Goal: Task Accomplishment & Management: Manage account settings

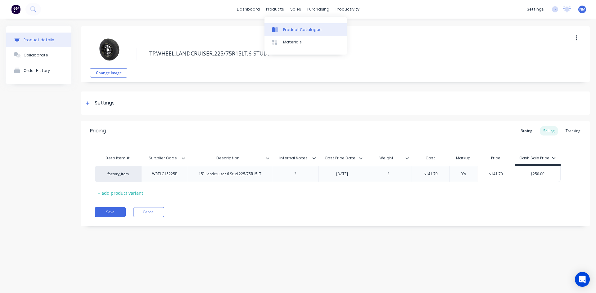
click at [291, 31] on div "Product Catalogue" at bounding box center [302, 30] width 38 height 6
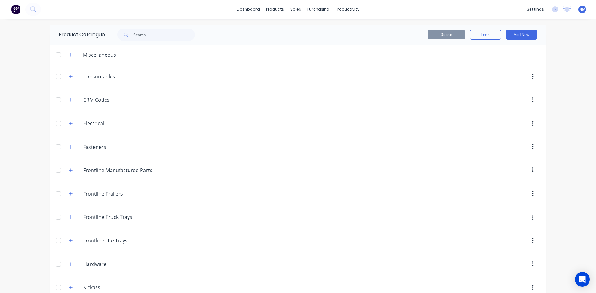
click at [13, 11] on img at bounding box center [15, 9] width 9 height 9
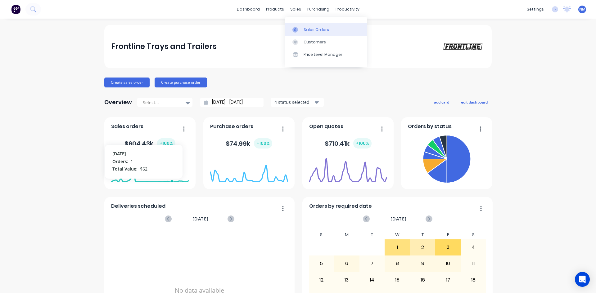
click at [299, 25] on link "Sales Orders" at bounding box center [326, 29] width 82 height 12
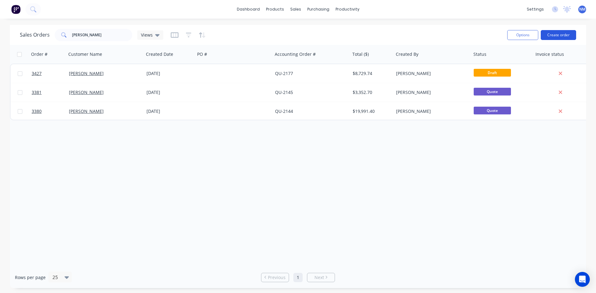
click at [572, 35] on button "Create order" at bounding box center [558, 35] width 35 height 10
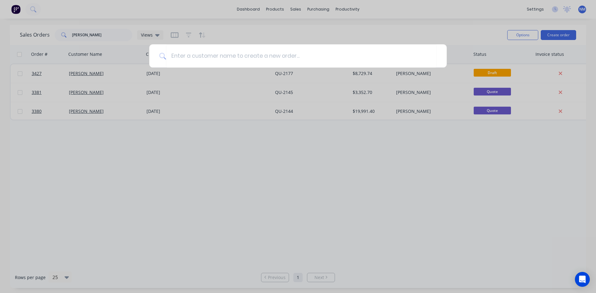
click at [488, 38] on div at bounding box center [298, 146] width 596 height 293
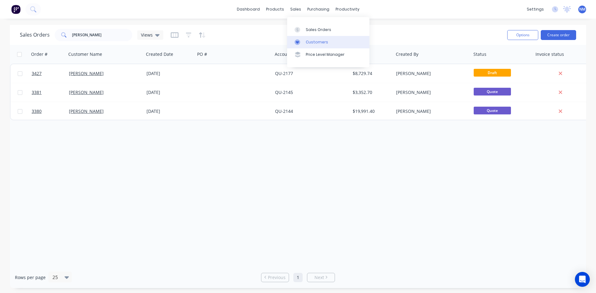
click at [306, 44] on div "Customers" at bounding box center [317, 42] width 22 height 6
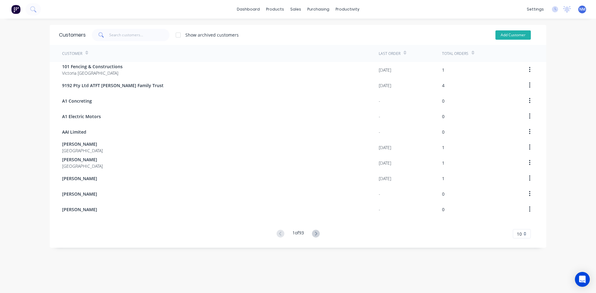
click at [507, 37] on button "Add Customer" at bounding box center [512, 34] width 35 height 9
select select "AU"
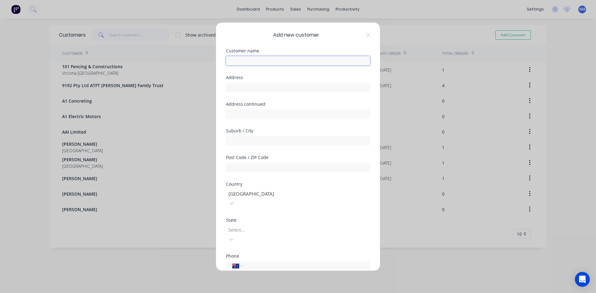
click at [251, 60] on input "text" at bounding box center [298, 60] width 144 height 9
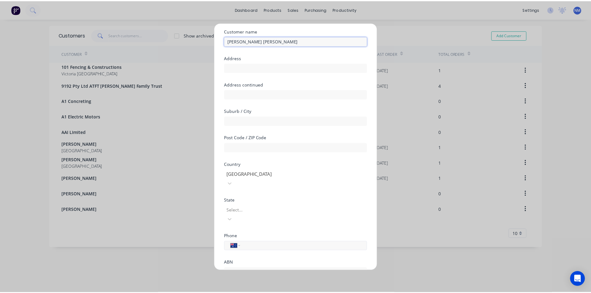
scroll to position [55, 0]
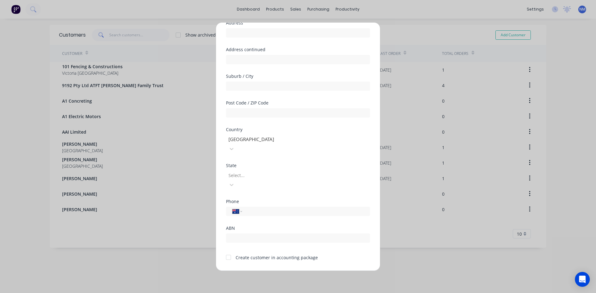
type input "[PERSON_NAME] [PERSON_NAME]"
click at [227, 251] on div at bounding box center [228, 257] width 12 height 12
click at [285, 271] on button "Save" at bounding box center [278, 276] width 34 height 10
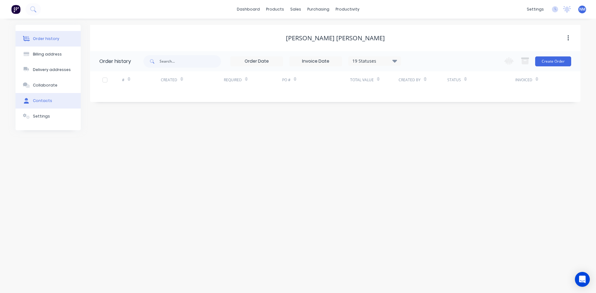
click at [54, 99] on button "Contacts" at bounding box center [48, 101] width 65 height 16
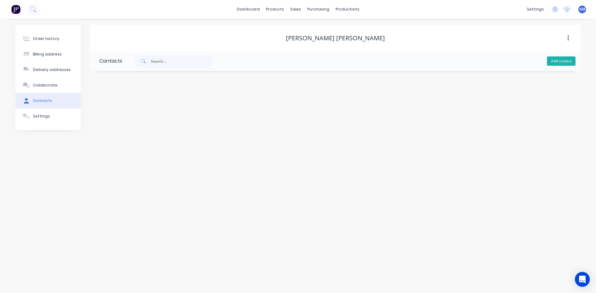
click at [564, 63] on button "Add contact" at bounding box center [561, 60] width 29 height 9
select select "AU"
drag, startPoint x: 122, startPoint y: 109, endPoint x: 134, endPoint y: 101, distance: 14.1
click at [122, 109] on input "text" at bounding box center [149, 106] width 101 height 9
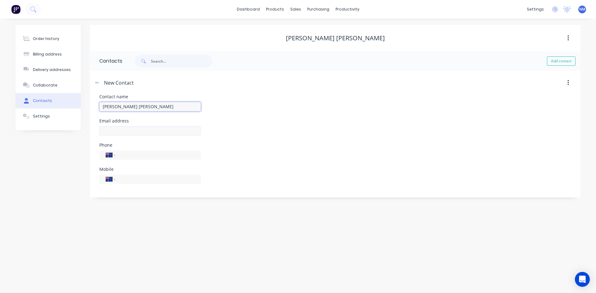
type input "[PERSON_NAME] [PERSON_NAME]"
click at [110, 131] on input "text" at bounding box center [149, 130] width 101 height 9
select select "AU"
drag, startPoint x: 110, startPoint y: 131, endPoint x: 116, endPoint y: 130, distance: 5.9
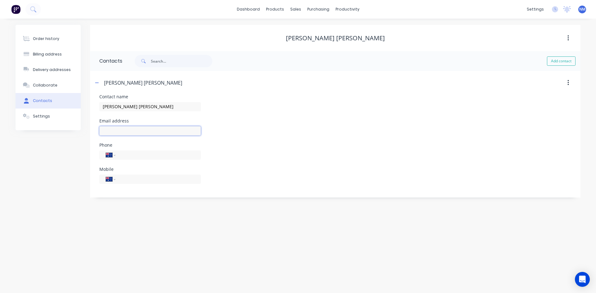
click at [116, 130] on input "text" at bounding box center [149, 130] width 101 height 9
type input "[EMAIL_ADDRESS][DOMAIN_NAME]"
click at [162, 177] on input "tel" at bounding box center [157, 179] width 74 height 7
click at [161, 178] on input "tel" at bounding box center [157, 179] width 74 height 7
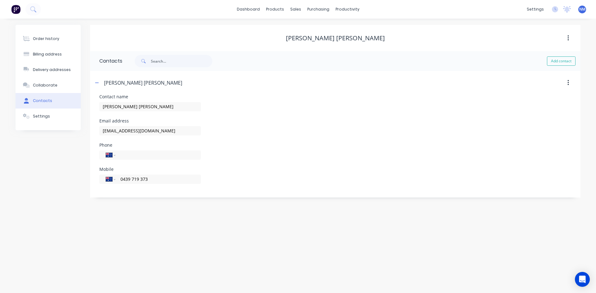
type input "0439 719 373"
click at [292, 166] on div "Phone International [GEOGRAPHIC_DATA] [GEOGRAPHIC_DATA] [GEOGRAPHIC_DATA] [GEOG…" at bounding box center [335, 155] width 472 height 24
click at [52, 38] on div "Order history" at bounding box center [46, 39] width 26 height 6
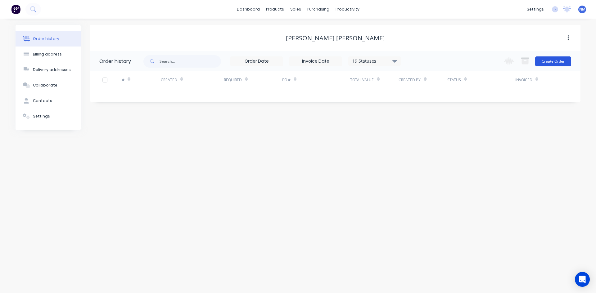
click at [547, 62] on button "Create Order" at bounding box center [553, 61] width 36 height 10
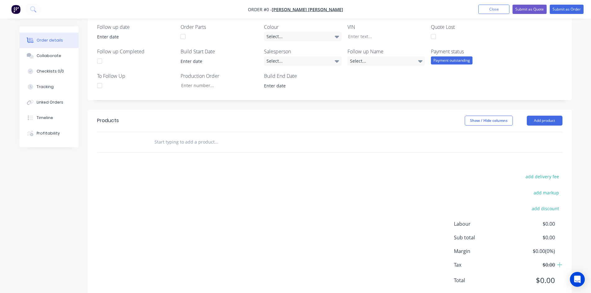
scroll to position [155, 0]
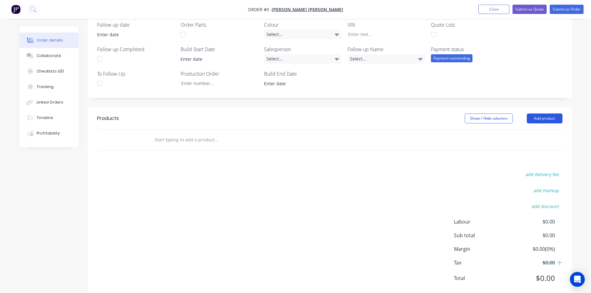
click at [545, 118] on button "Add product" at bounding box center [545, 119] width 36 height 10
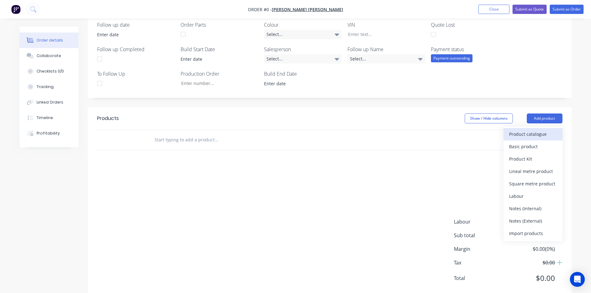
click at [538, 130] on div "Product catalogue" at bounding box center [533, 134] width 48 height 9
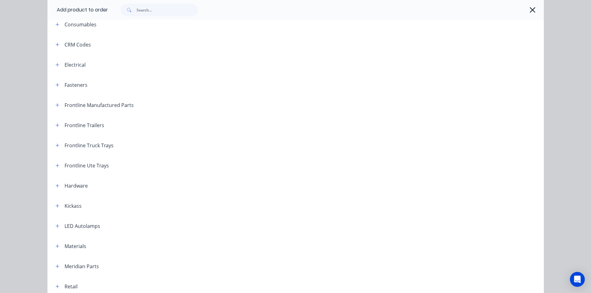
scroll to position [62, 0]
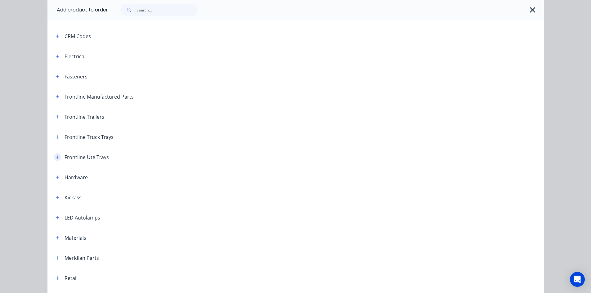
click at [56, 156] on icon "button" at bounding box center [57, 156] width 3 height 3
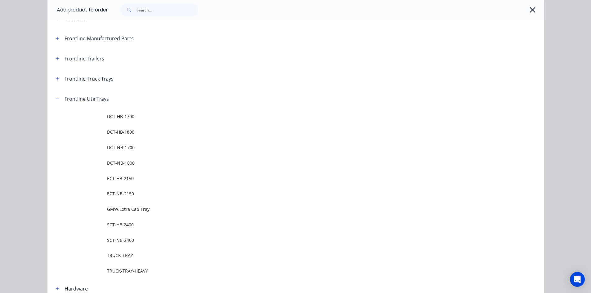
scroll to position [124, 0]
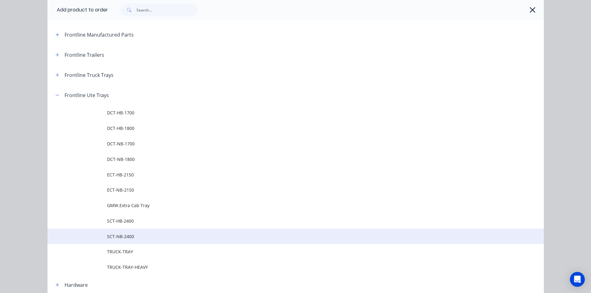
click at [146, 232] on td "SCT-NB-2400" at bounding box center [325, 237] width 437 height 16
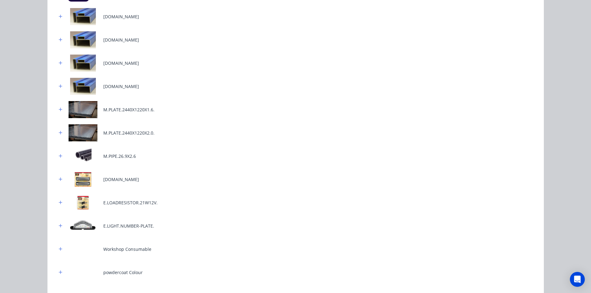
scroll to position [217, 0]
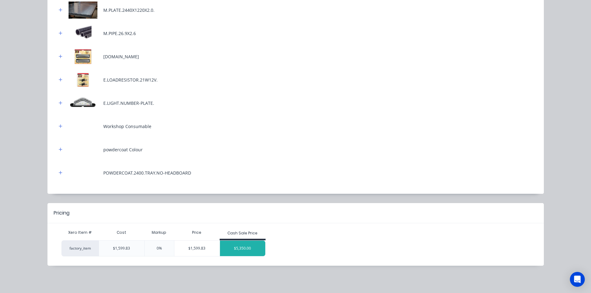
click at [248, 247] on div "$5,350.00" at bounding box center [242, 249] width 45 height 16
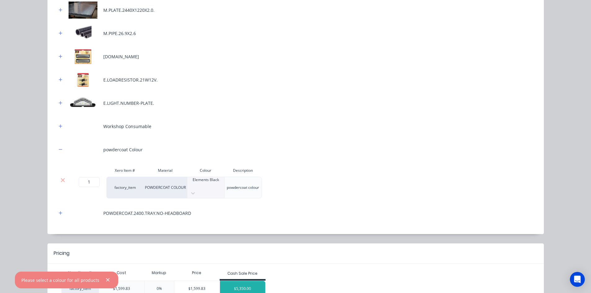
click at [247, 281] on div "$5,350.00" at bounding box center [242, 289] width 45 height 16
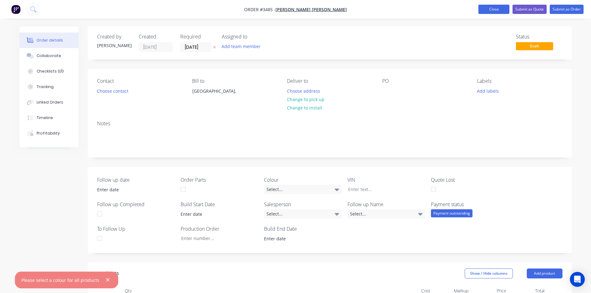
click at [492, 9] on button "Close" at bounding box center [494, 9] width 31 height 9
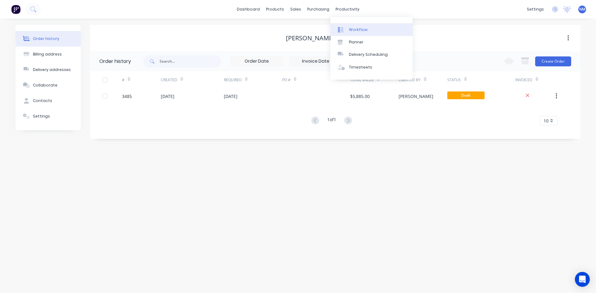
click at [351, 29] on div "Workflow" at bounding box center [358, 30] width 19 height 6
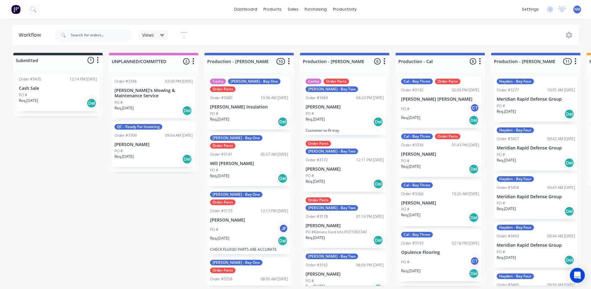
click at [331, 108] on p "[PERSON_NAME]" at bounding box center [345, 106] width 78 height 5
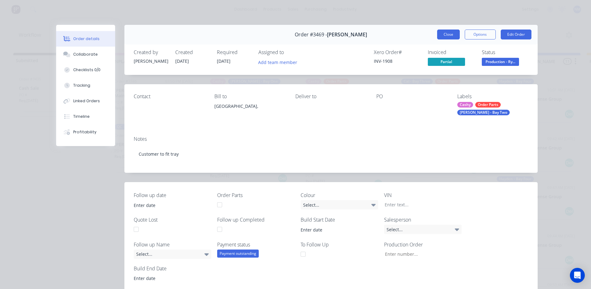
click at [441, 30] on button "Close" at bounding box center [448, 34] width 23 height 10
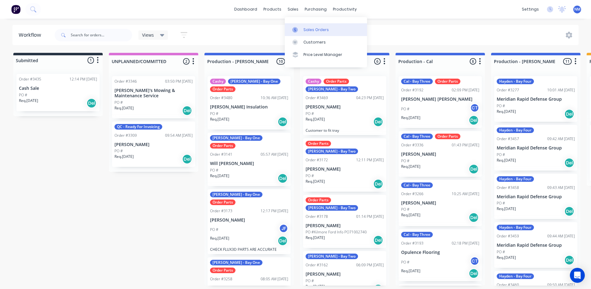
click at [304, 28] on div "Sales Orders" at bounding box center [316, 30] width 25 height 6
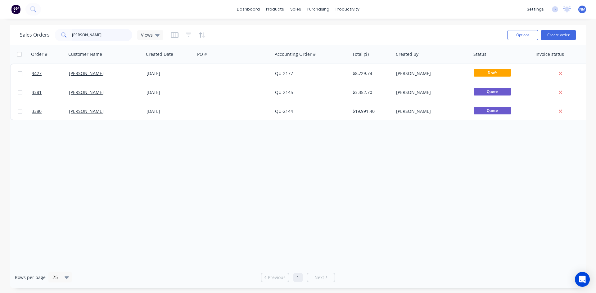
drag, startPoint x: 95, startPoint y: 32, endPoint x: 0, endPoint y: 37, distance: 95.1
click at [0, 38] on div "Sales Orders [PERSON_NAME] Views Options Create order Order # Customer Name Cre…" at bounding box center [298, 156] width 596 height 263
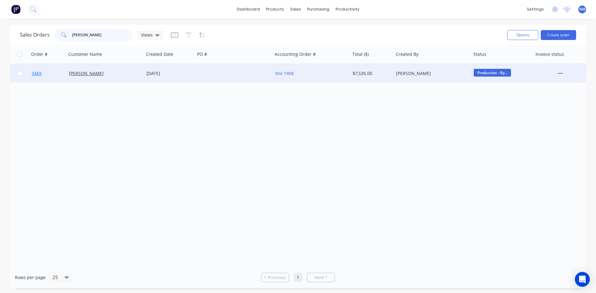
type input "[PERSON_NAME]"
click at [35, 70] on link "3469" at bounding box center [50, 73] width 37 height 19
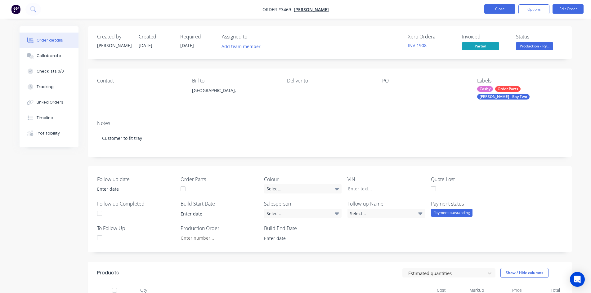
click at [502, 9] on button "Close" at bounding box center [499, 8] width 31 height 9
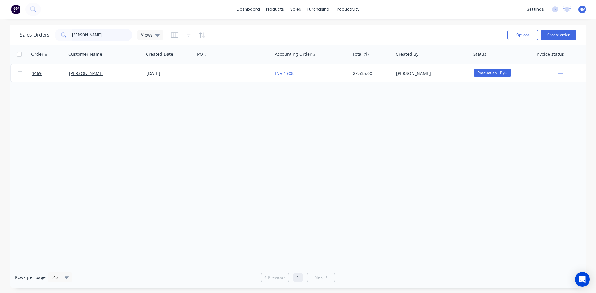
click at [55, 33] on div "[PERSON_NAME]" at bounding box center [94, 35] width 78 height 12
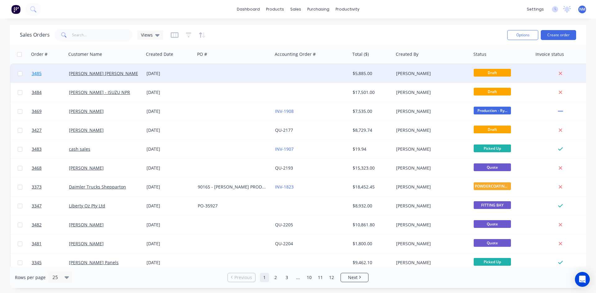
click at [40, 73] on span "3485" at bounding box center [37, 73] width 10 height 6
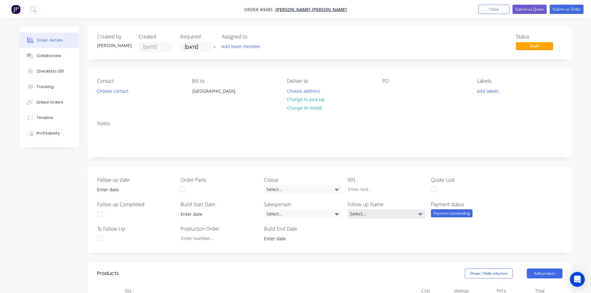
scroll to position [124, 0]
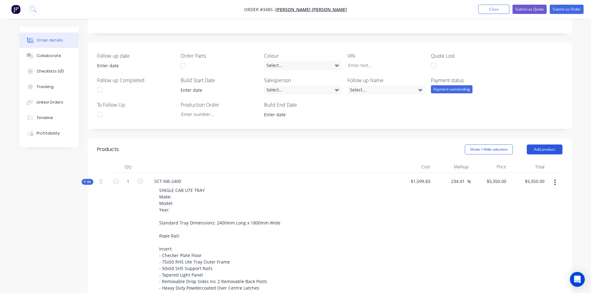
click at [543, 151] on button "Add product" at bounding box center [545, 150] width 36 height 10
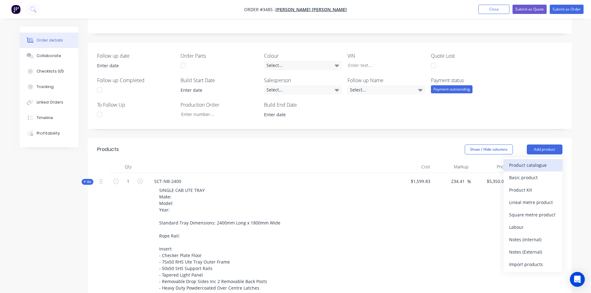
click at [538, 166] on div "Product catalogue" at bounding box center [533, 165] width 48 height 9
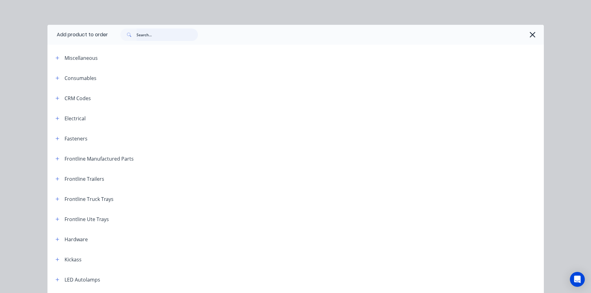
click at [148, 36] on input "text" at bounding box center [167, 35] width 61 height 12
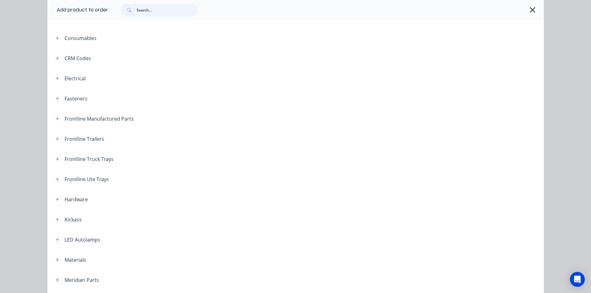
scroll to position [62, 0]
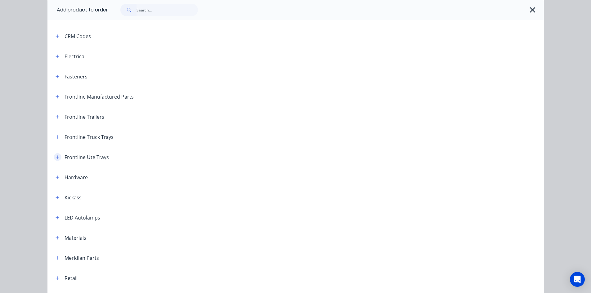
click at [56, 157] on icon "button" at bounding box center [58, 157] width 4 height 4
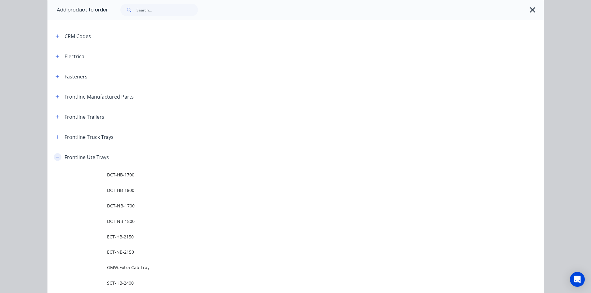
click at [56, 157] on icon "button" at bounding box center [58, 157] width 4 height 4
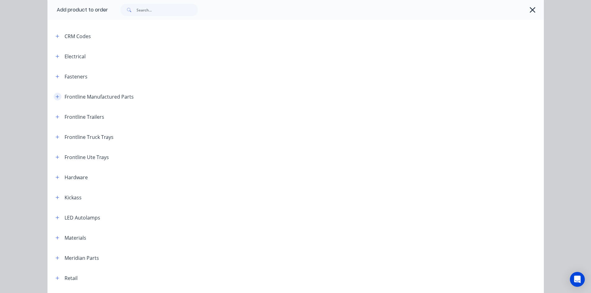
click at [56, 97] on icon "button" at bounding box center [58, 97] width 4 height 4
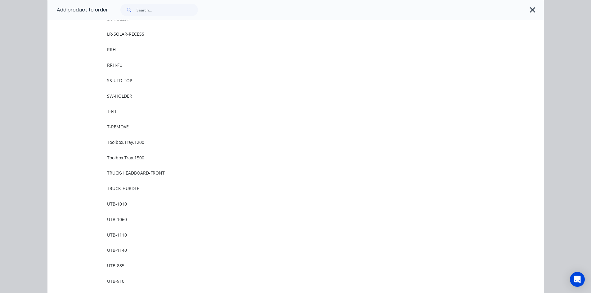
scroll to position [807, 0]
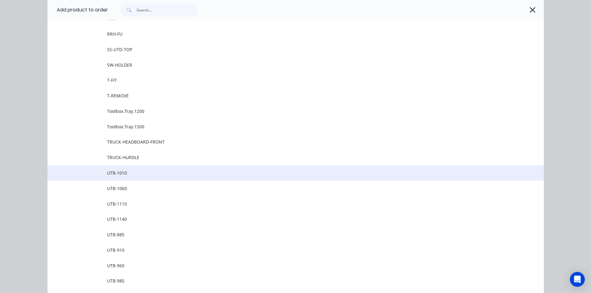
click at [117, 179] on td "UTB-1010" at bounding box center [325, 173] width 437 height 16
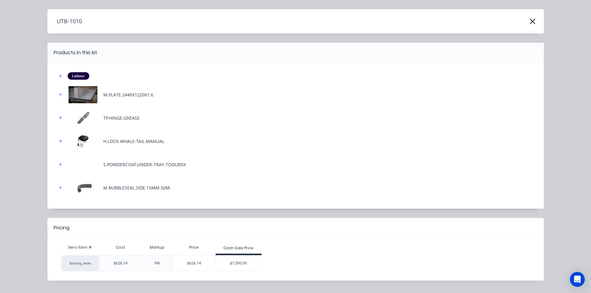
scroll to position [30, 0]
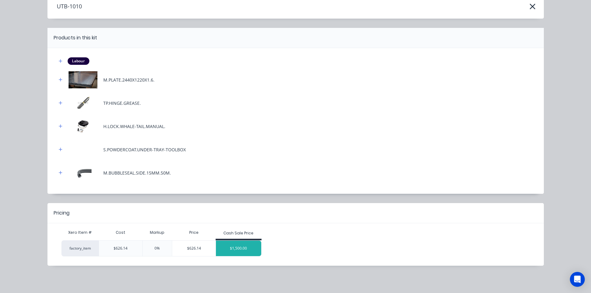
click at [250, 247] on div "$1,500.00" at bounding box center [238, 249] width 45 height 16
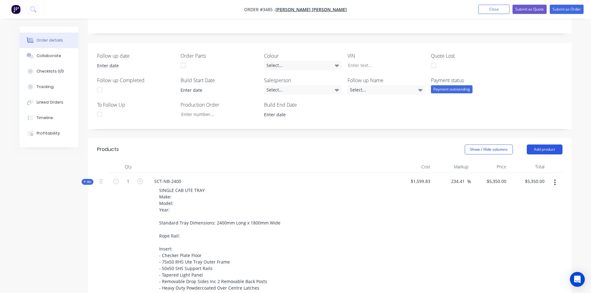
click at [545, 151] on button "Add product" at bounding box center [545, 150] width 36 height 10
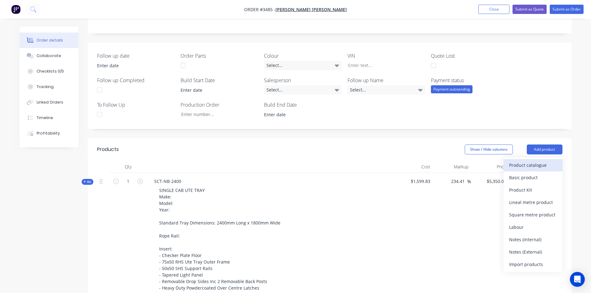
click at [541, 164] on div "Product catalogue" at bounding box center [533, 165] width 48 height 9
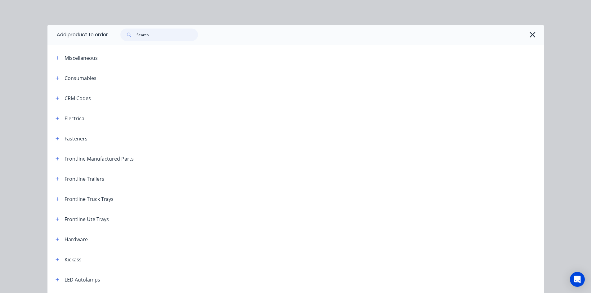
click at [171, 37] on input "text" at bounding box center [167, 35] width 61 height 12
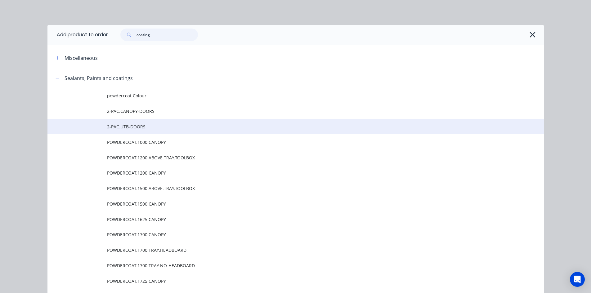
type input "coating"
click at [146, 128] on span "2-PAC.UTB-DOORS" at bounding box center [281, 127] width 349 height 7
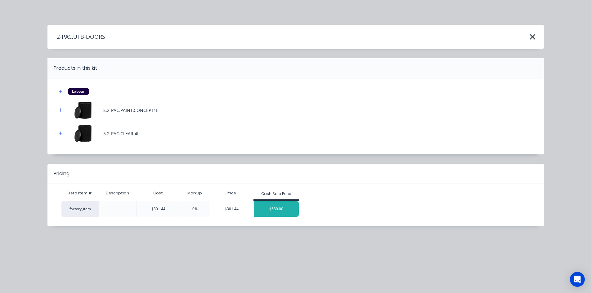
click at [277, 208] on div "$680.00" at bounding box center [276, 209] width 45 height 16
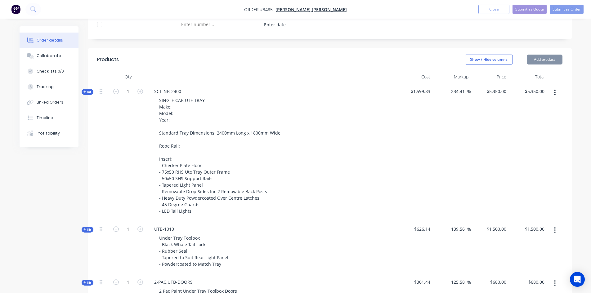
scroll to position [279, 0]
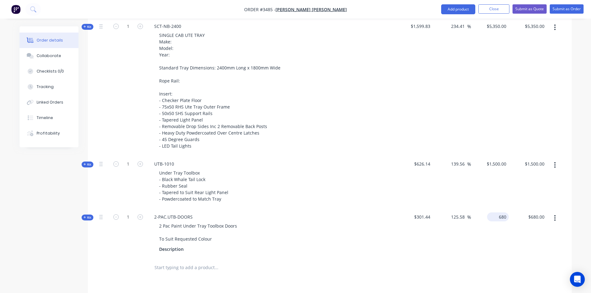
click at [492, 217] on div "680 $680.00" at bounding box center [490, 233] width 38 height 49
type input "990"
click at [344, 253] on div "Description" at bounding box center [271, 249] width 228 height 9
type input "228.42"
type input "$990.00"
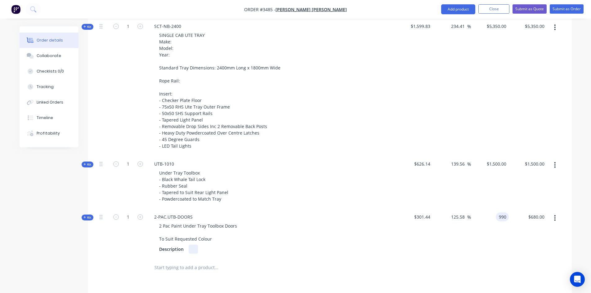
type input "$990.00"
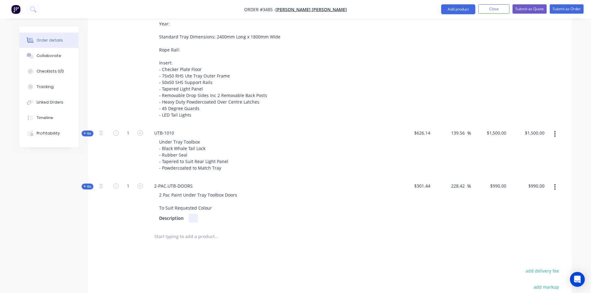
scroll to position [217, 0]
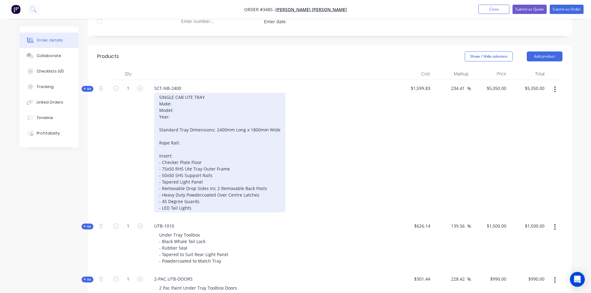
click at [178, 102] on div "SINGLE CAB UTE TRAY Make: Model: Year: Standard Tray Dimensions: 2400mm Long x …" at bounding box center [219, 153] width 131 height 120
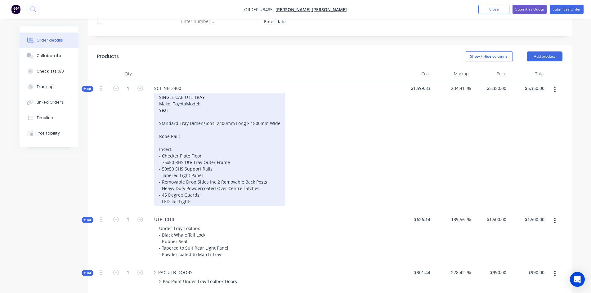
drag, startPoint x: 186, startPoint y: 111, endPoint x: 201, endPoint y: 109, distance: 14.8
click at [192, 110] on div "SINGLE CAB UTE TRAY Make: Toyota Model: Year: Standard Tray Dimensions: 2400mm …" at bounding box center [219, 149] width 131 height 113
click at [178, 118] on div "SINGLE CAB UTE TRAY Make: Toyota Model: Landcruiser Year: Standard Tray Dimensi…" at bounding box center [219, 149] width 131 height 113
click at [187, 143] on div "SINGLE CAB UTE TRAY Make: Toyota Model: Landcruiser Year: Single Cab 2008 Stand…" at bounding box center [219, 149] width 131 height 113
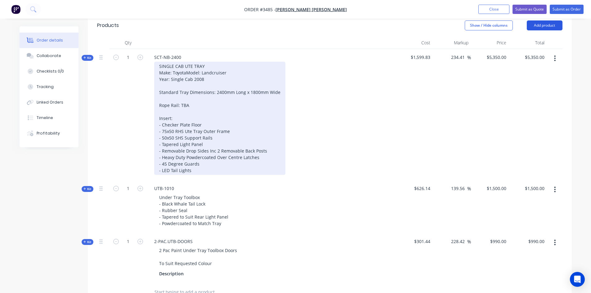
scroll to position [124, 0]
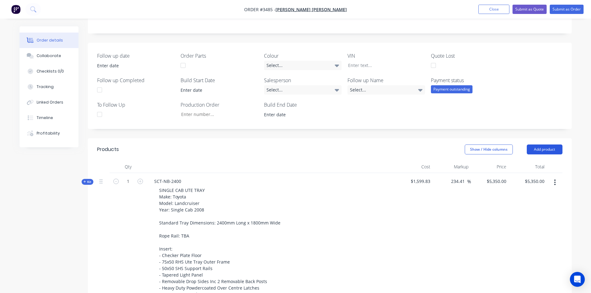
click at [545, 149] on button "Add product" at bounding box center [545, 150] width 36 height 10
click at [533, 164] on div "Product catalogue" at bounding box center [533, 165] width 48 height 9
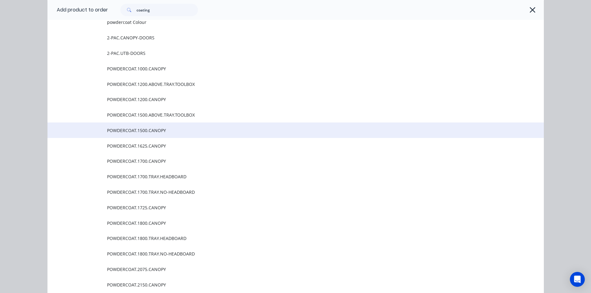
scroll to position [0, 0]
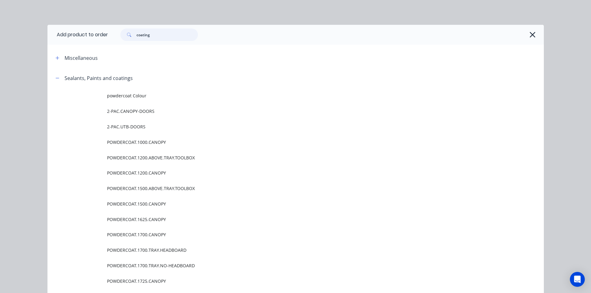
drag, startPoint x: 170, startPoint y: 31, endPoint x: 0, endPoint y: 42, distance: 170.5
click at [0, 33] on div "Add product to order coating Miscellaneous Sealants, Paints and coatings powder…" at bounding box center [295, 146] width 591 height 293
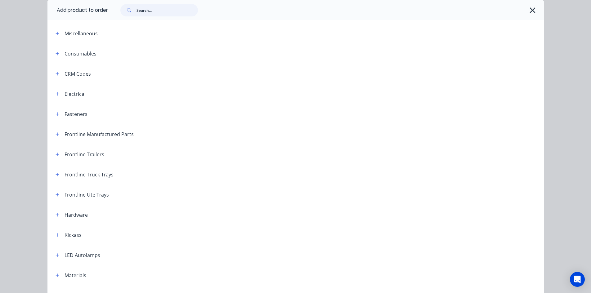
scroll to position [93, 0]
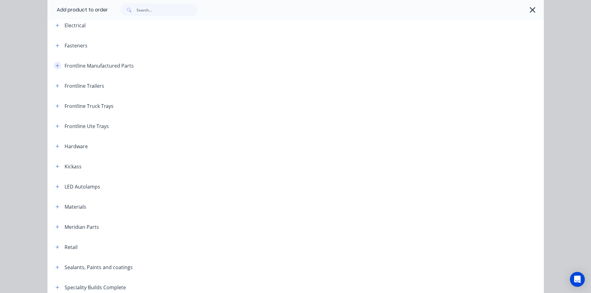
click at [56, 67] on icon "button" at bounding box center [58, 66] width 4 height 4
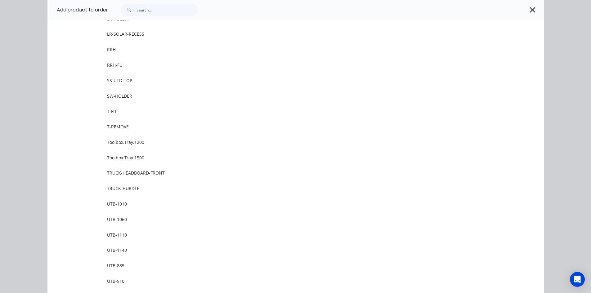
scroll to position [931, 0]
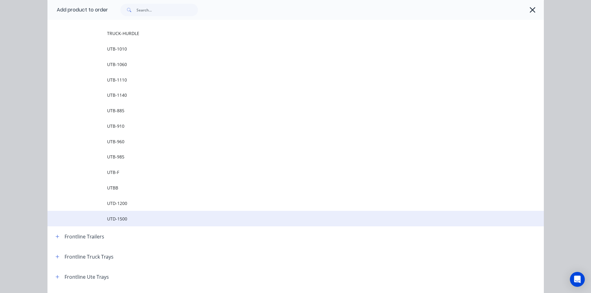
click at [125, 221] on span "UTD-1500" at bounding box center [281, 219] width 349 height 7
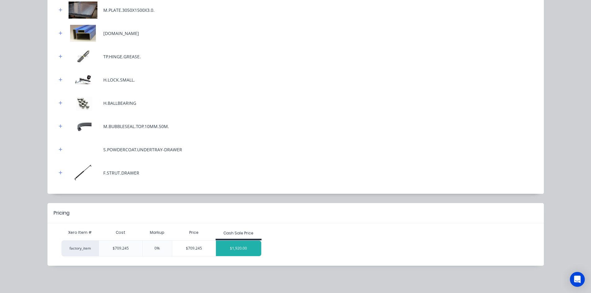
scroll to position [279, 0]
click at [241, 252] on div "$1,920.00" at bounding box center [238, 249] width 45 height 16
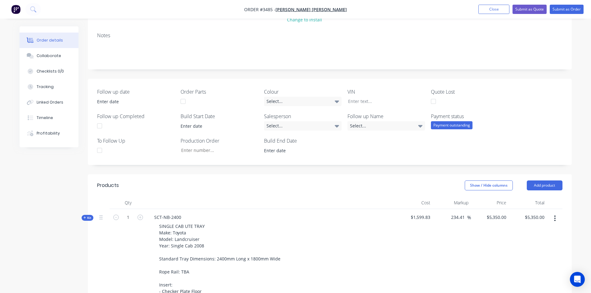
scroll to position [93, 0]
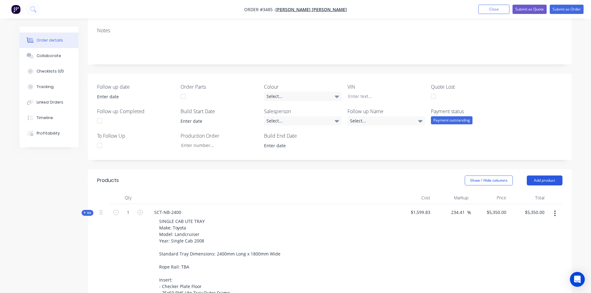
click at [548, 178] on button "Add product" at bounding box center [545, 181] width 36 height 10
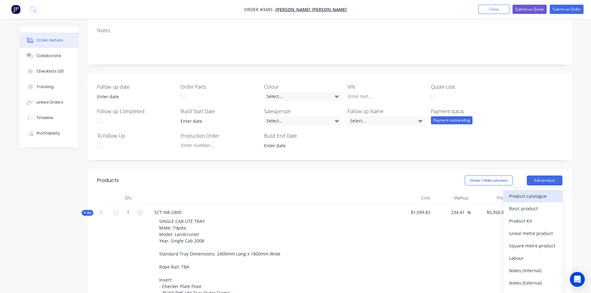
click at [531, 191] on button "Product catalogue" at bounding box center [533, 196] width 59 height 12
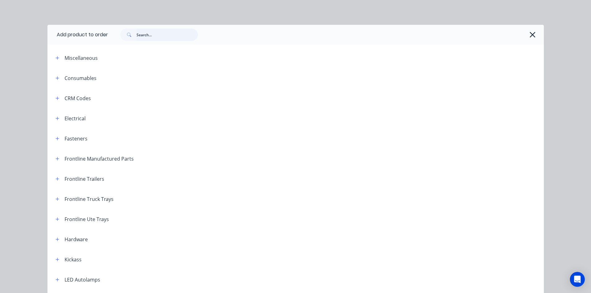
drag, startPoint x: 150, startPoint y: 32, endPoint x: 161, endPoint y: 41, distance: 13.9
click at [150, 33] on input "text" at bounding box center [167, 35] width 61 height 12
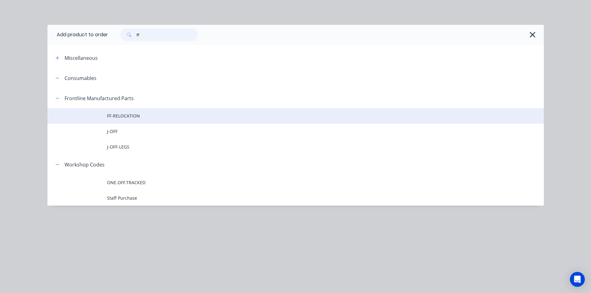
type input "ff"
click at [153, 118] on span "FF-RELOCATION" at bounding box center [281, 116] width 349 height 7
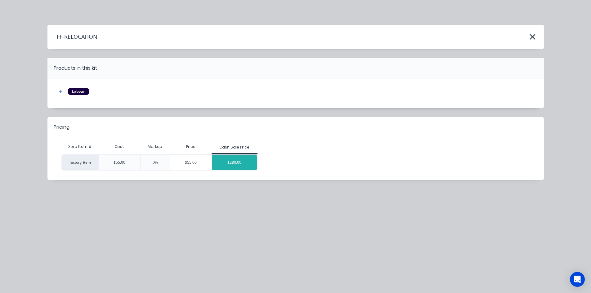
click at [244, 157] on div "$280.00" at bounding box center [234, 163] width 45 height 16
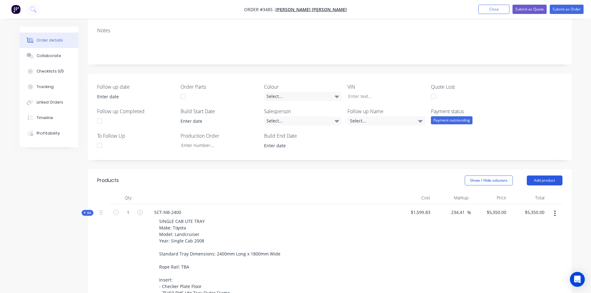
click at [545, 179] on button "Add product" at bounding box center [545, 181] width 36 height 10
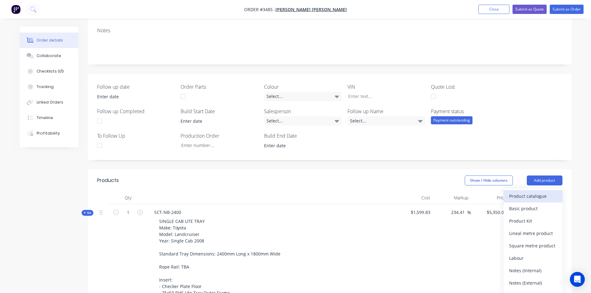
click at [538, 194] on div "Product catalogue" at bounding box center [533, 196] width 48 height 9
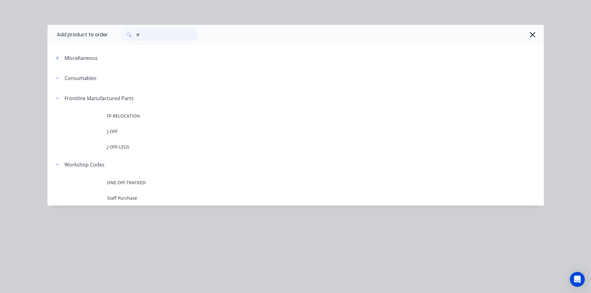
drag, startPoint x: 168, startPoint y: 36, endPoint x: 0, endPoint y: 41, distance: 167.7
click at [0, 41] on div "Add product to order ff Miscellaneous Consumables Frontline Manufactured Parts …" at bounding box center [295, 146] width 591 height 293
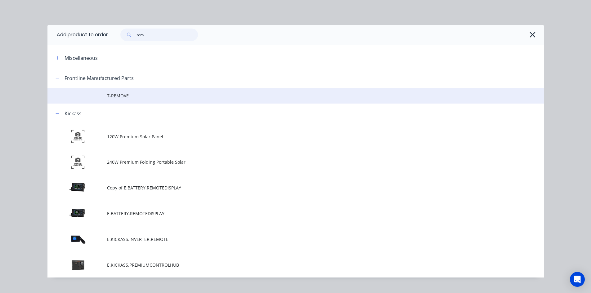
type input "rem"
click at [130, 97] on span "T-REMOVE" at bounding box center [281, 95] width 349 height 7
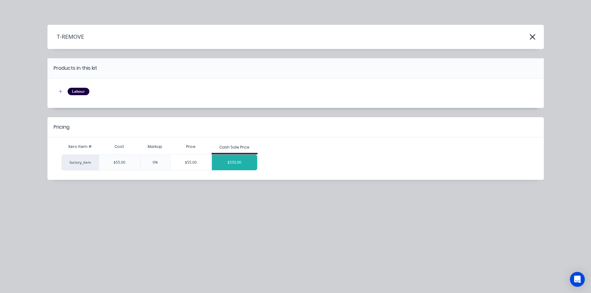
click at [245, 164] on div "$550.00" at bounding box center [234, 163] width 45 height 16
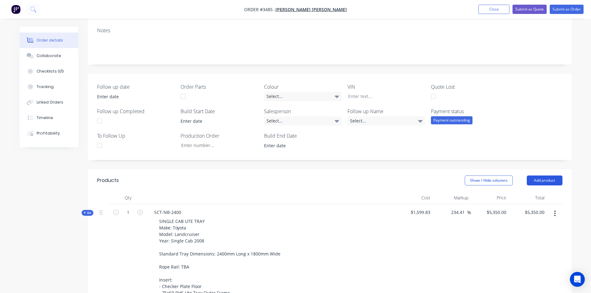
click at [544, 182] on button "Add product" at bounding box center [545, 181] width 36 height 10
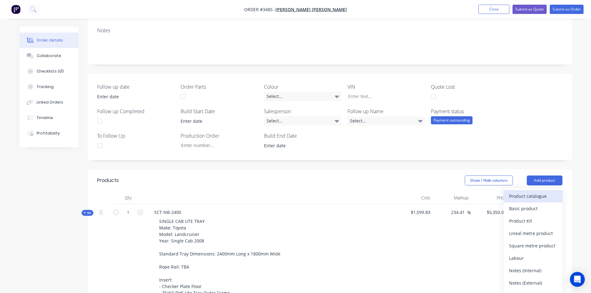
click at [540, 196] on div "Product catalogue" at bounding box center [533, 196] width 48 height 9
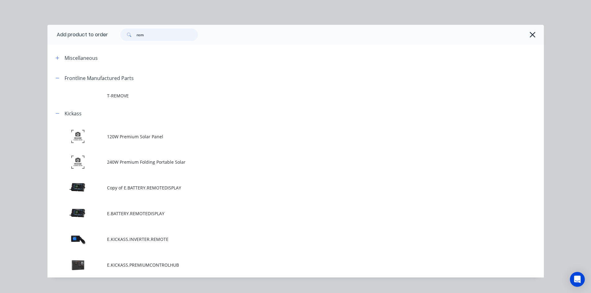
drag, startPoint x: 172, startPoint y: 35, endPoint x: 0, endPoint y: 48, distance: 172.4
click at [1, 46] on div "Add product to order rem Miscellaneous Frontline Manufactured Parts T-REMOVE Ki…" at bounding box center [295, 146] width 591 height 293
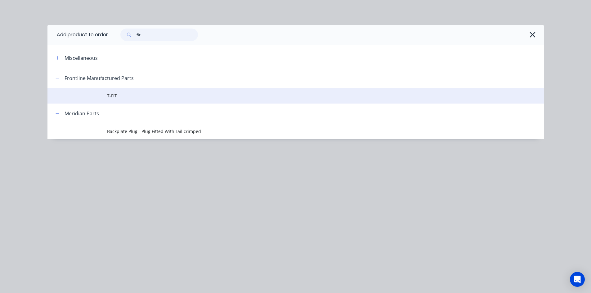
type input "fit"
click at [140, 100] on td "T-FIT" at bounding box center [325, 96] width 437 height 16
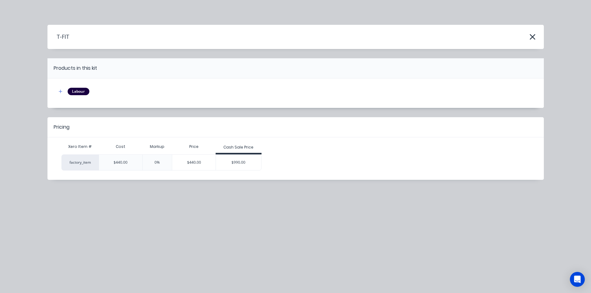
click at [248, 154] on div "Cash Sale Price" at bounding box center [239, 148] width 46 height 12
click at [246, 158] on div "$990.00" at bounding box center [238, 163] width 45 height 16
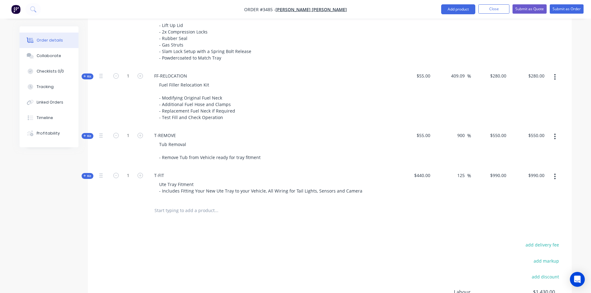
scroll to position [528, 0]
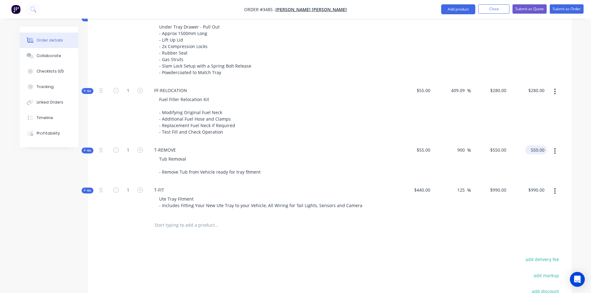
click at [532, 152] on input "550.00" at bounding box center [537, 150] width 19 height 9
type input "300"
type input "445.45"
type input "$300.00"
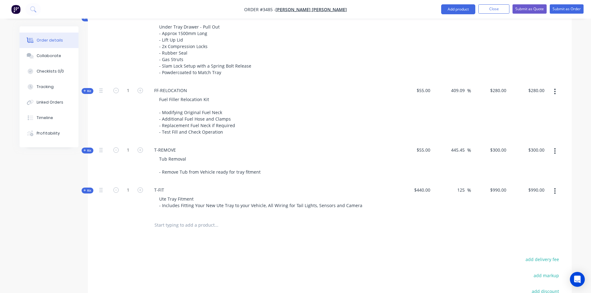
click at [422, 226] on div at bounding box center [330, 225] width 466 height 20
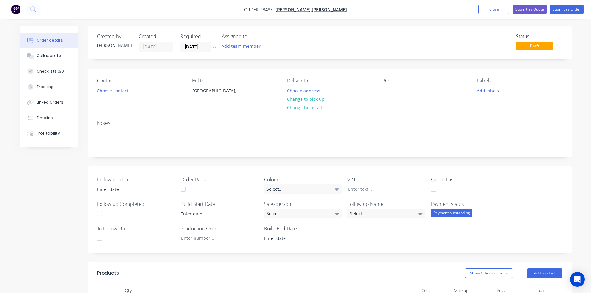
scroll to position [0, 0]
click at [534, 9] on button "Submit as Quote" at bounding box center [530, 9] width 34 height 9
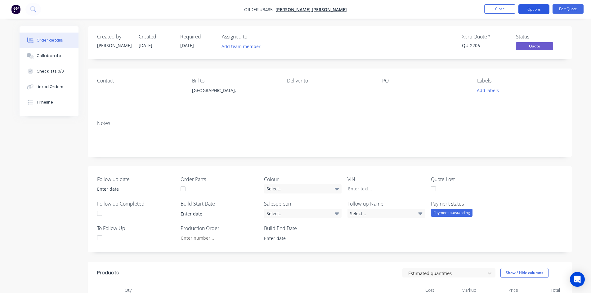
click at [536, 11] on button "Options" at bounding box center [534, 9] width 31 height 10
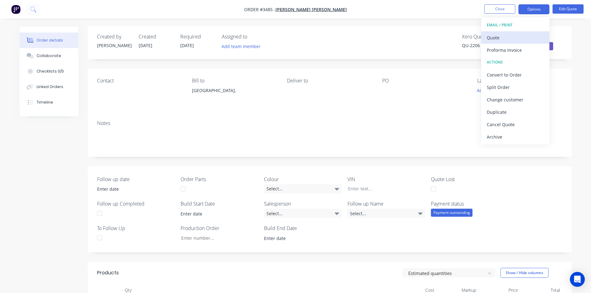
click at [496, 39] on div "Quote" at bounding box center [515, 37] width 57 height 9
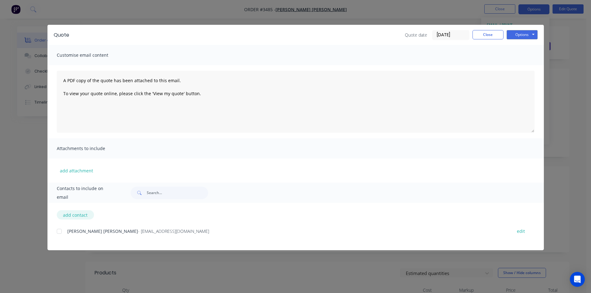
click at [71, 217] on button "add contact" at bounding box center [75, 214] width 37 height 9
select select "AU"
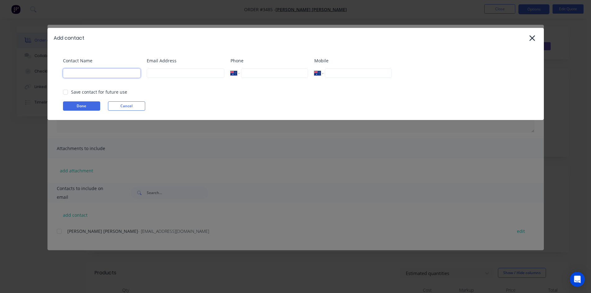
click at [125, 73] on input at bounding box center [102, 73] width 78 height 9
type input "[PERSON_NAME]"
click at [534, 35] on icon at bounding box center [532, 38] width 7 height 9
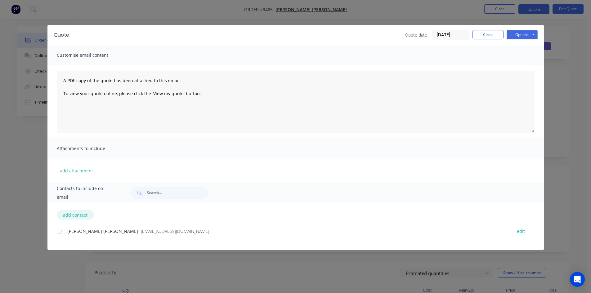
click at [90, 215] on button "add contact" at bounding box center [75, 214] width 37 height 9
select select "AU"
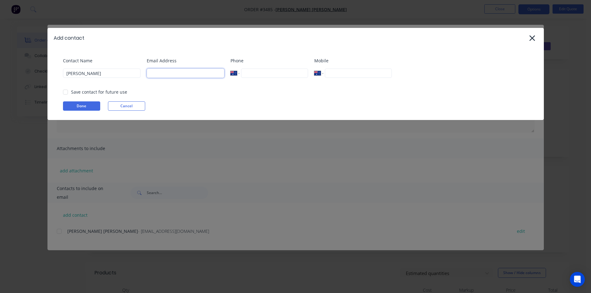
click at [182, 76] on input at bounding box center [186, 73] width 78 height 9
type input "[EMAIL_ADDRESS][DOMAIN_NAME]"
click at [64, 92] on div at bounding box center [65, 92] width 12 height 12
click at [79, 105] on button "Done" at bounding box center [81, 105] width 37 height 9
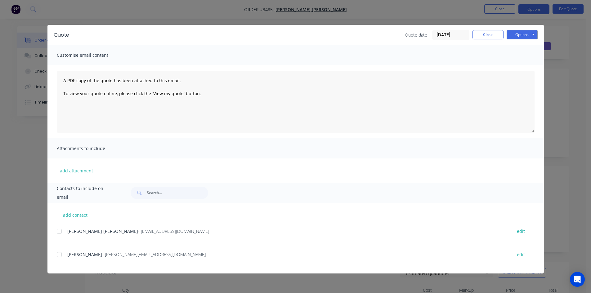
click at [58, 255] on div at bounding box center [59, 255] width 12 height 12
click at [529, 35] on button "Options" at bounding box center [522, 34] width 31 height 9
click at [528, 68] on button "Email" at bounding box center [527, 66] width 40 height 10
click at [494, 34] on button "Close" at bounding box center [488, 34] width 31 height 9
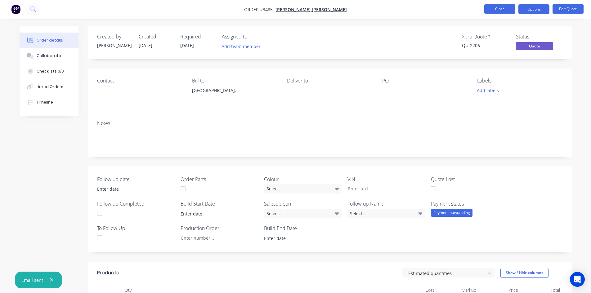
click at [493, 10] on button "Close" at bounding box center [499, 8] width 31 height 9
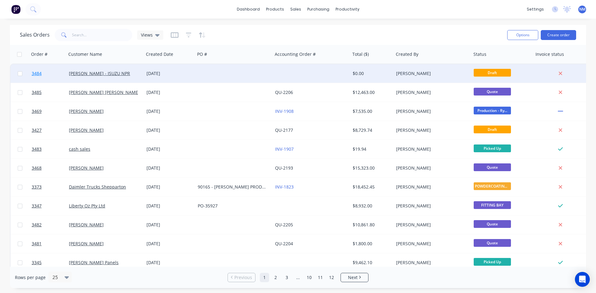
click at [39, 75] on span "3484" at bounding box center [37, 73] width 10 height 6
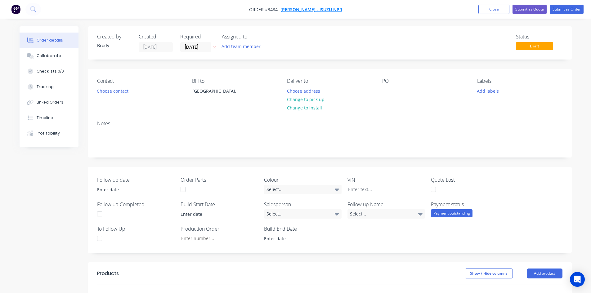
click at [307, 11] on span "[PERSON_NAME] - ISUZU NPR" at bounding box center [312, 10] width 62 height 6
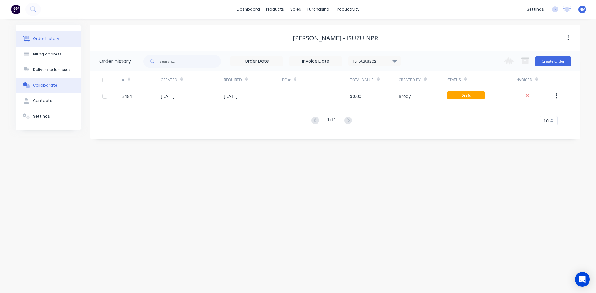
click at [46, 85] on div "Collaborate" at bounding box center [45, 86] width 25 height 6
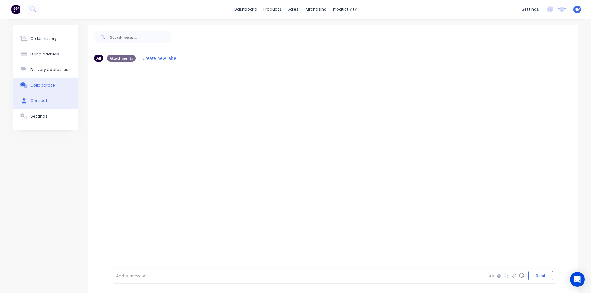
click at [48, 101] on button "Contacts" at bounding box center [45, 101] width 65 height 16
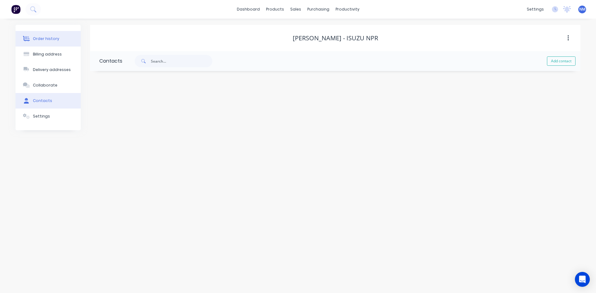
click at [45, 40] on div "Order history" at bounding box center [46, 39] width 26 height 6
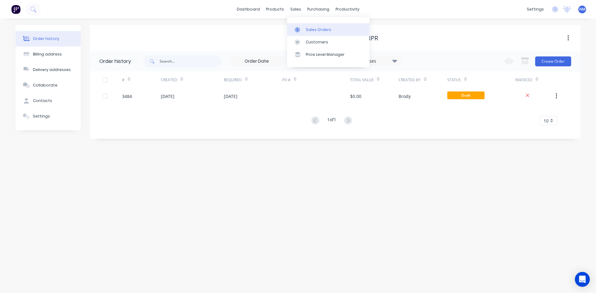
click at [313, 27] on div "Sales Orders" at bounding box center [318, 30] width 25 height 6
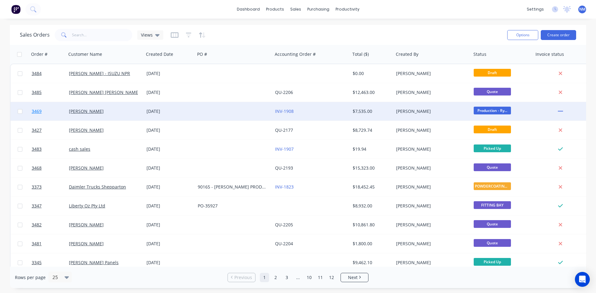
click at [33, 113] on span "3469" at bounding box center [37, 111] width 10 height 6
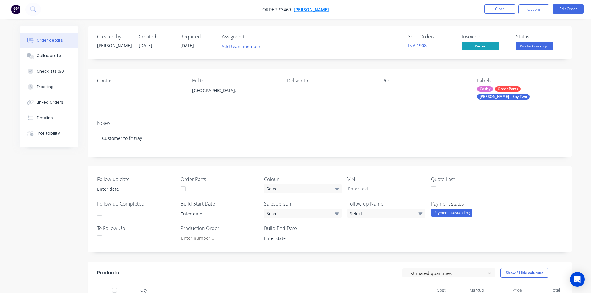
click at [315, 12] on span "[PERSON_NAME]" at bounding box center [311, 10] width 35 height 6
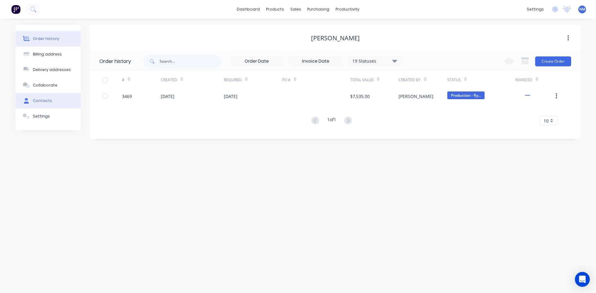
click at [46, 106] on button "Contacts" at bounding box center [48, 101] width 65 height 16
select select "AU"
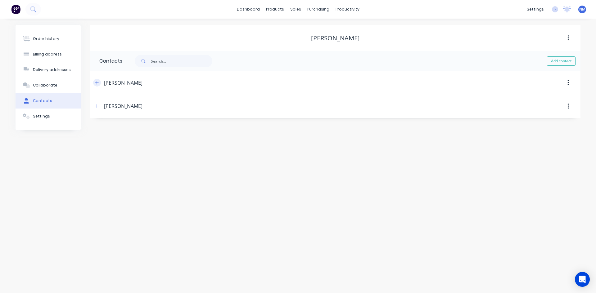
click at [98, 82] on icon "button" at bounding box center [97, 83] width 4 height 4
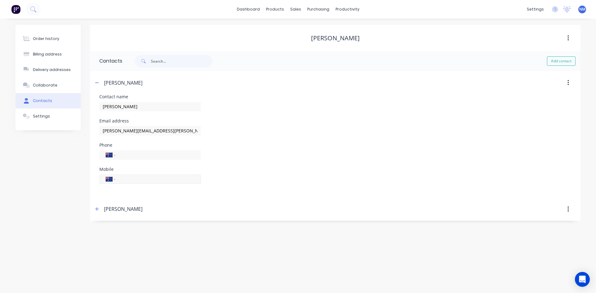
click at [156, 182] on input "tel" at bounding box center [157, 179] width 74 height 7
type input "0466 444 640"
click at [308, 143] on div "Phone International [GEOGRAPHIC_DATA] [GEOGRAPHIC_DATA] [GEOGRAPHIC_DATA] [GEOG…" at bounding box center [335, 155] width 472 height 24
click at [308, 34] on link "Sales Orders" at bounding box center [328, 29] width 82 height 12
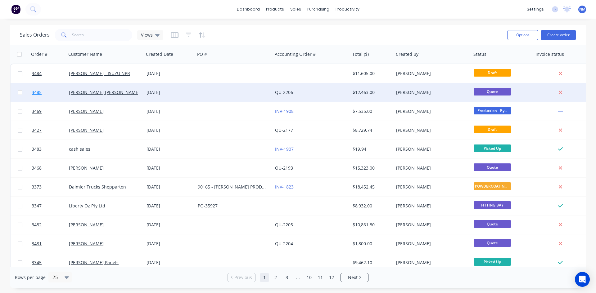
click at [34, 92] on span "3485" at bounding box center [37, 92] width 10 height 6
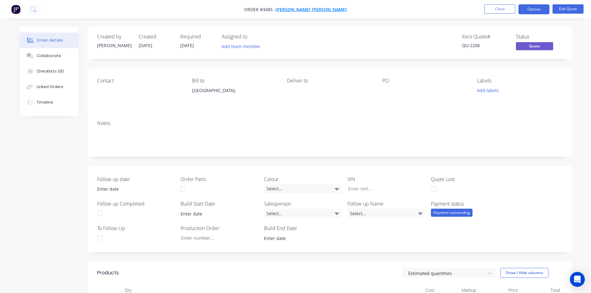
click at [315, 10] on span "[PERSON_NAME] [PERSON_NAME]" at bounding box center [311, 10] width 71 height 6
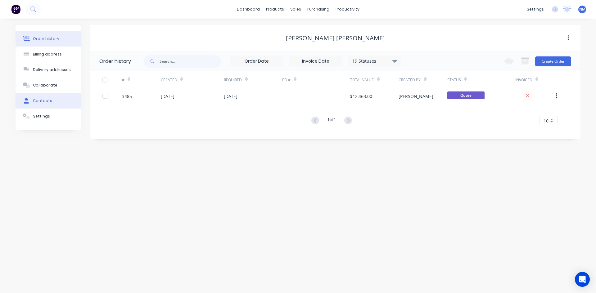
click at [50, 102] on button "Contacts" at bounding box center [48, 101] width 65 height 16
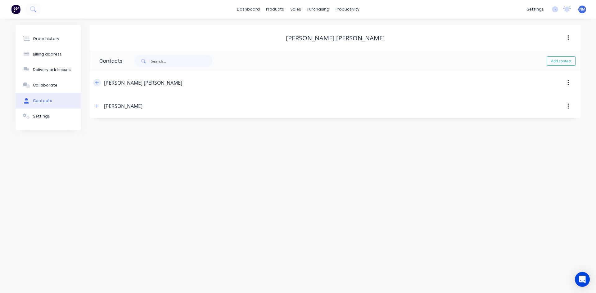
click at [101, 83] on button "button" at bounding box center [97, 83] width 8 height 8
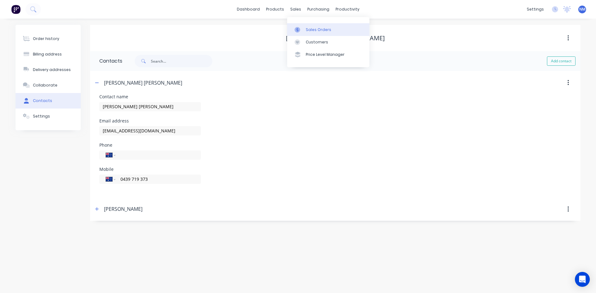
click at [317, 30] on div "Sales Orders" at bounding box center [318, 30] width 25 height 6
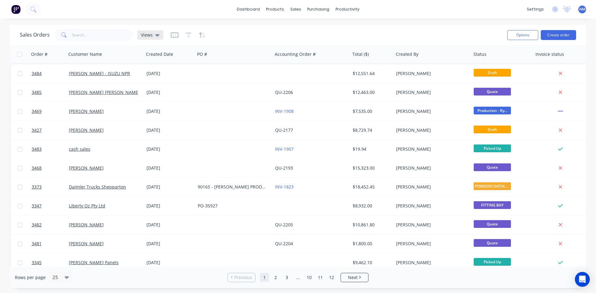
click at [146, 37] on span "Views" at bounding box center [147, 35] width 12 height 7
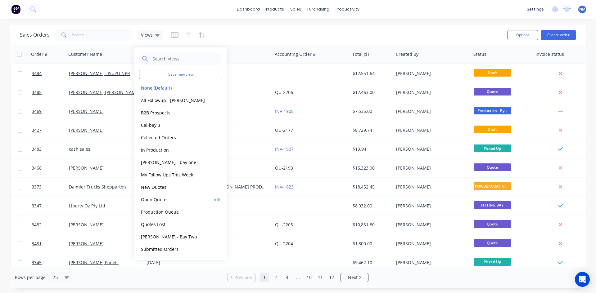
click at [165, 201] on button "Open Quotes" at bounding box center [174, 199] width 71 height 7
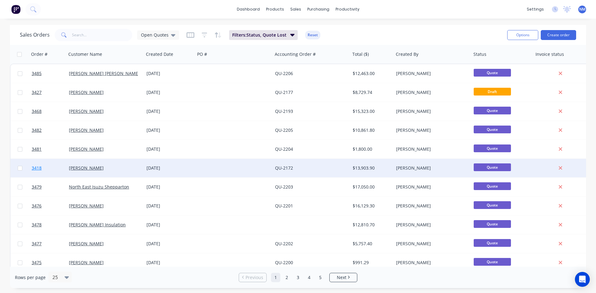
click at [38, 166] on span "3418" at bounding box center [37, 168] width 10 height 6
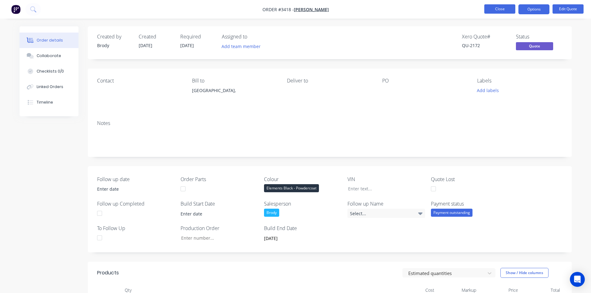
click at [492, 11] on button "Close" at bounding box center [499, 8] width 31 height 9
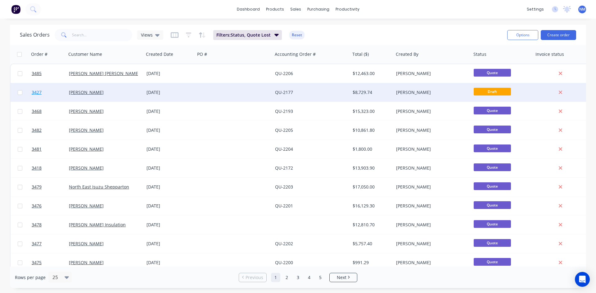
click at [34, 91] on span "3427" at bounding box center [37, 92] width 10 height 6
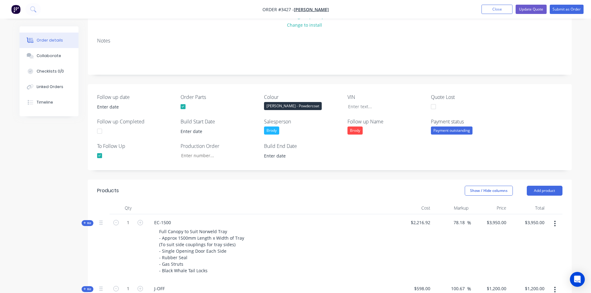
scroll to position [124, 0]
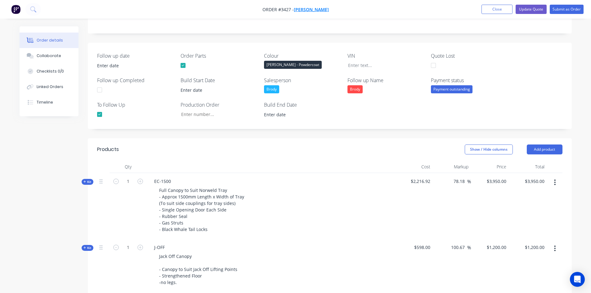
click at [303, 11] on span "[PERSON_NAME]" at bounding box center [311, 10] width 35 height 6
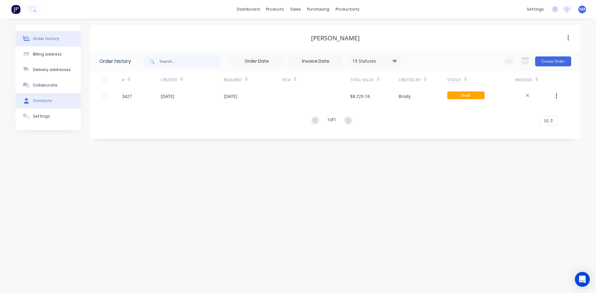
click at [36, 101] on div "Contacts" at bounding box center [42, 101] width 19 height 6
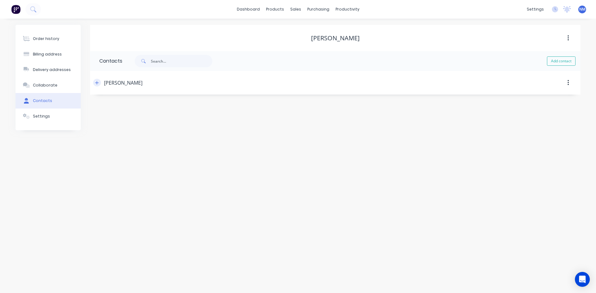
click at [97, 83] on icon "button" at bounding box center [97, 83] width 4 height 4
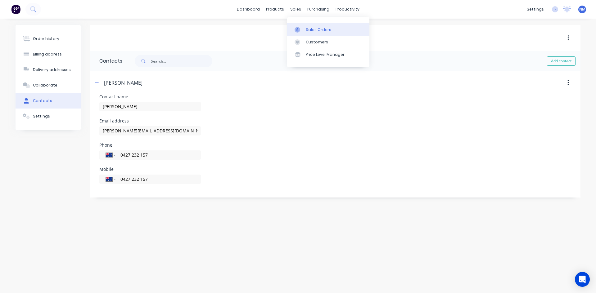
click at [302, 30] on div at bounding box center [299, 30] width 9 height 6
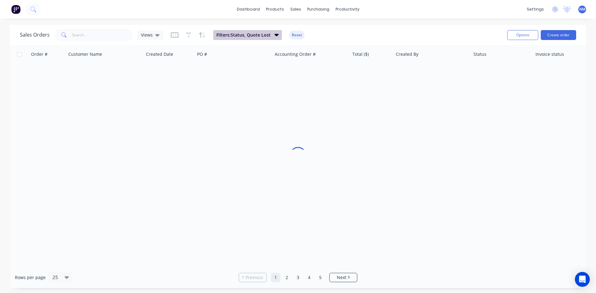
click at [243, 33] on span "Filters: Status, Quote Lost" at bounding box center [243, 35] width 54 height 6
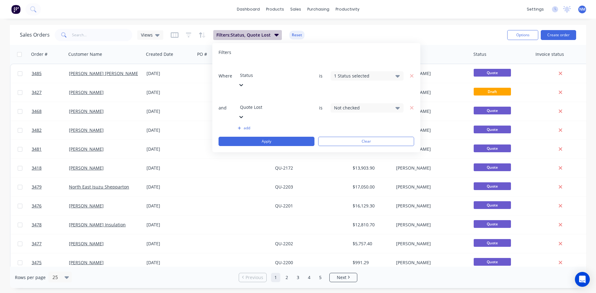
click at [245, 30] on button "Filters: Status, Quote Lost" at bounding box center [247, 35] width 69 height 10
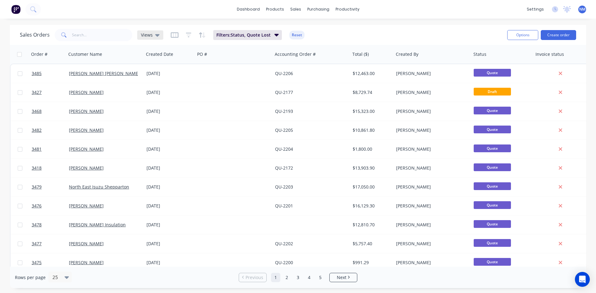
click at [148, 34] on span "Views" at bounding box center [147, 35] width 12 height 7
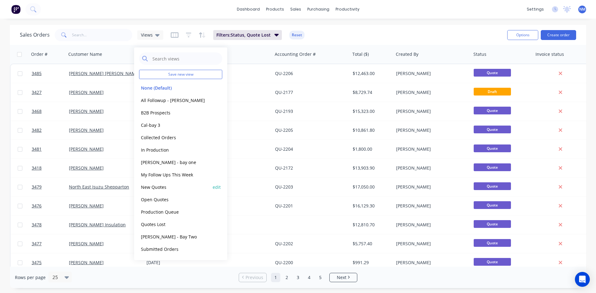
click at [158, 190] on button "New Quotes" at bounding box center [174, 187] width 71 height 7
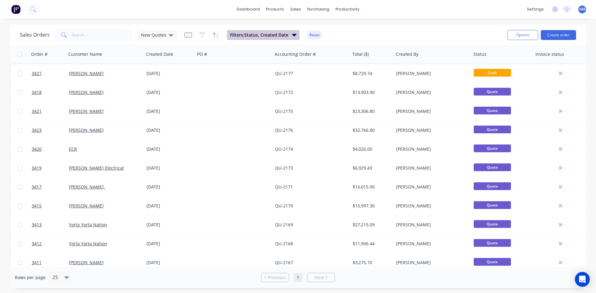
click at [262, 34] on span "Filters: Status, Created Date" at bounding box center [259, 35] width 58 height 6
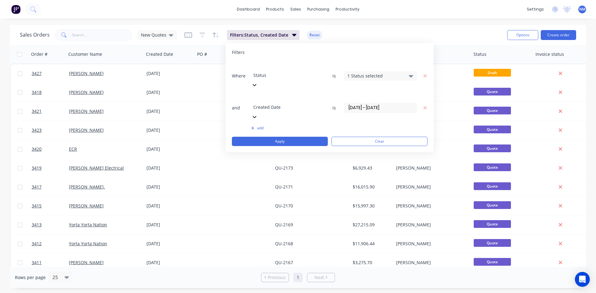
click at [373, 103] on input "[DATE] - [DATE]" at bounding box center [380, 107] width 72 height 9
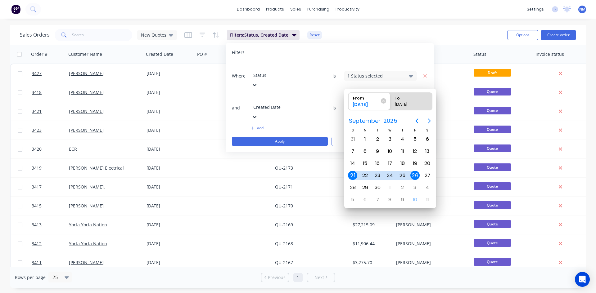
click at [430, 119] on icon "Next page" at bounding box center [429, 120] width 7 height 7
click at [354, 148] on div "5" at bounding box center [352, 151] width 9 height 9
type input "[DATE]"
radio input "false"
radio input "true"
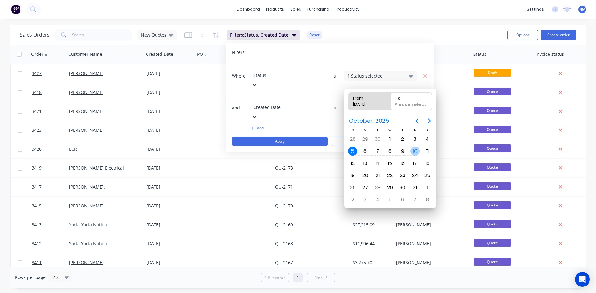
click at [413, 151] on div "10" at bounding box center [414, 151] width 9 height 9
type input "[DATE] - [DATE]"
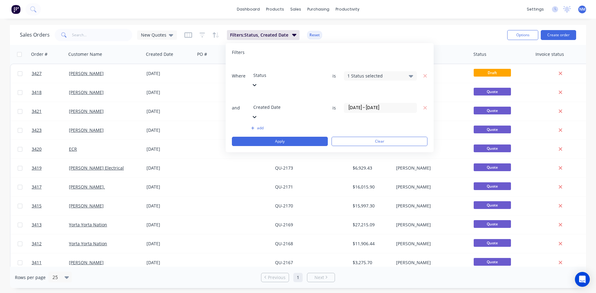
click at [395, 73] on div "1 Status selected" at bounding box center [375, 76] width 56 height 7
click at [407, 71] on div "1 Status selected" at bounding box center [380, 75] width 73 height 9
click at [282, 137] on button "Apply" at bounding box center [280, 141] width 96 height 9
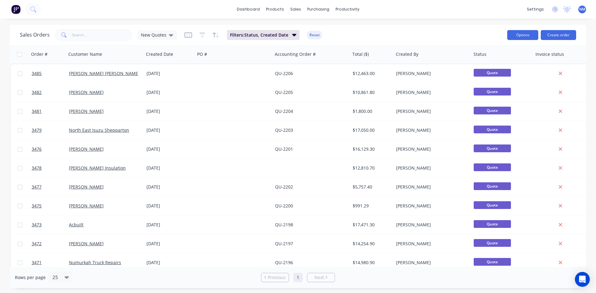
click at [524, 37] on button "Options" at bounding box center [522, 35] width 31 height 10
click at [488, 75] on div "Export" at bounding box center [503, 75] width 57 height 9
click at [162, 37] on span "New Quotes" at bounding box center [153, 35] width 25 height 7
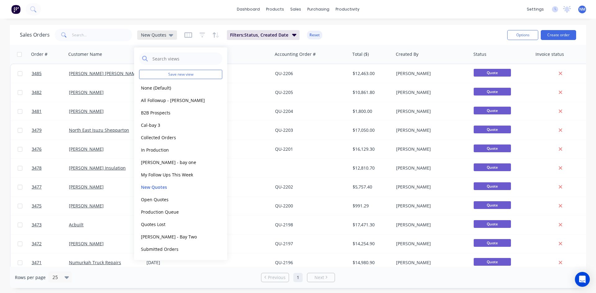
click at [162, 37] on span "New Quotes" at bounding box center [153, 35] width 25 height 7
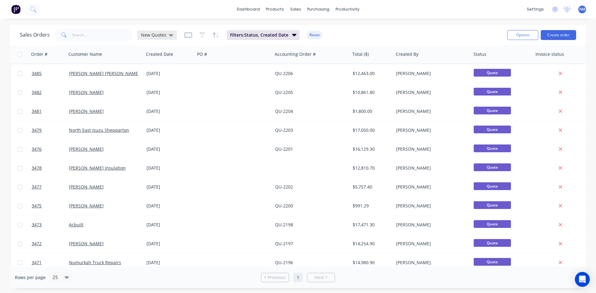
click at [157, 35] on span "New Quotes" at bounding box center [153, 35] width 25 height 7
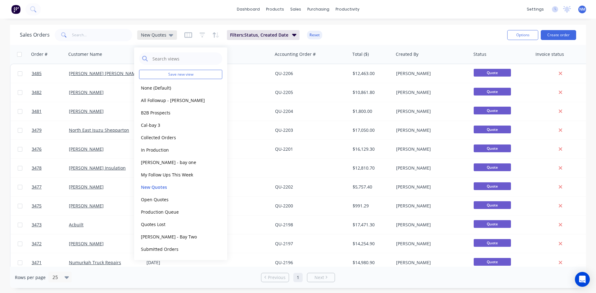
click at [157, 35] on span "New Quotes" at bounding box center [153, 35] width 25 height 7
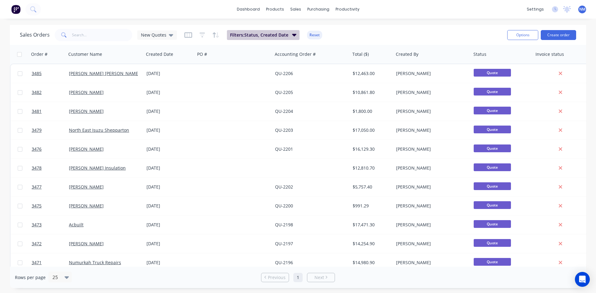
click at [286, 34] on span "Filters: Status, Created Date" at bounding box center [259, 35] width 58 height 6
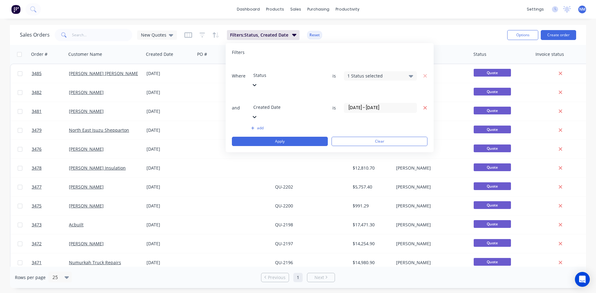
click at [423, 105] on icon "button" at bounding box center [425, 108] width 4 height 6
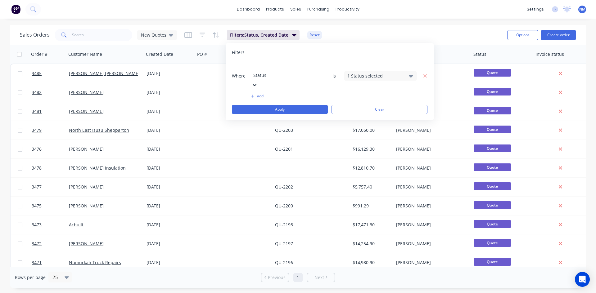
click at [412, 75] on icon at bounding box center [411, 76] width 4 height 2
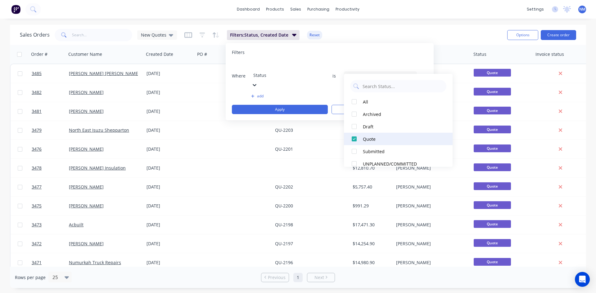
click at [354, 139] on div at bounding box center [354, 139] width 12 height 12
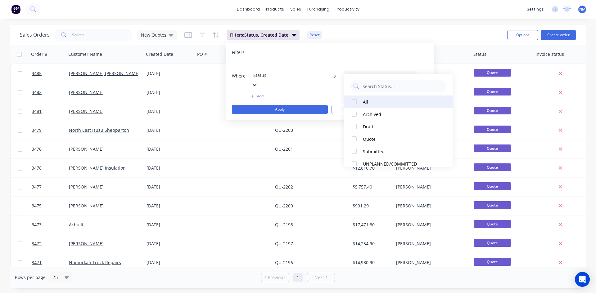
click at [353, 100] on div at bounding box center [354, 102] width 12 height 12
click at [260, 94] on button "add" at bounding box center [287, 96] width 73 height 5
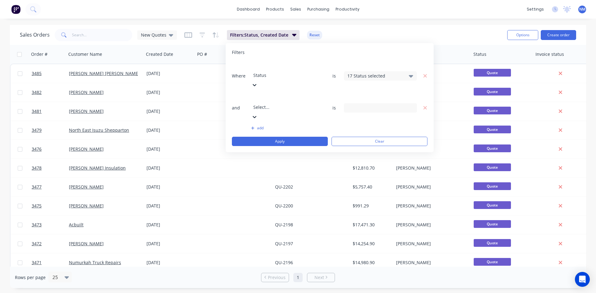
click at [258, 114] on icon at bounding box center [254, 117] width 6 height 6
click at [408, 103] on input at bounding box center [380, 107] width 72 height 9
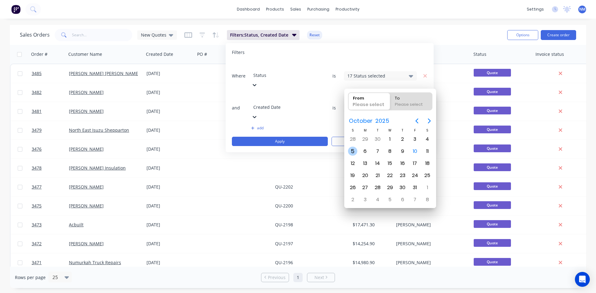
click at [349, 153] on div "5" at bounding box center [352, 151] width 9 height 9
type input "[DATE]"
radio input "false"
radio input "true"
click at [411, 152] on div "10" at bounding box center [414, 151] width 9 height 9
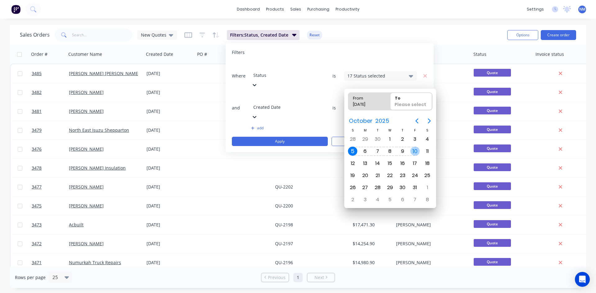
type input "[DATE] - [DATE]"
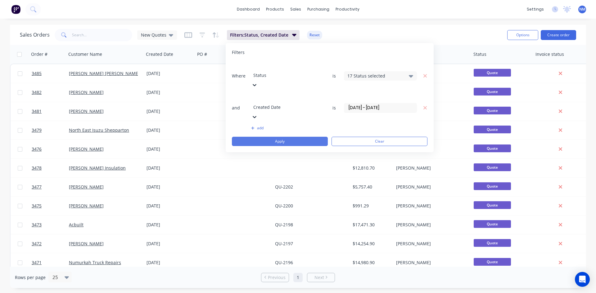
click at [286, 137] on button "Apply" at bounding box center [280, 141] width 96 height 9
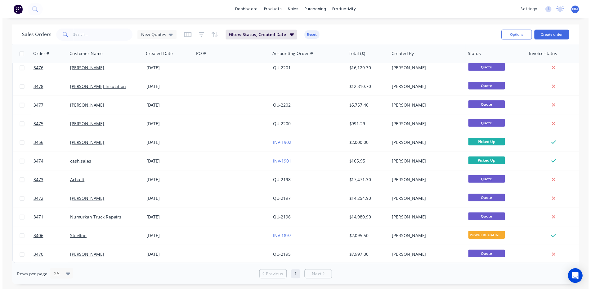
scroll to position [0, 0]
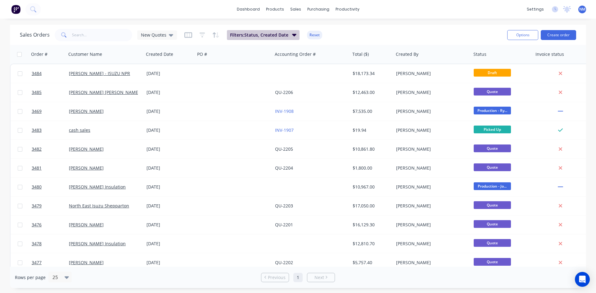
click at [284, 36] on span "Filters: Status, Created Date" at bounding box center [259, 35] width 58 height 6
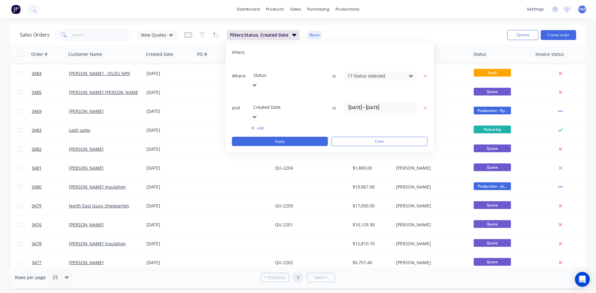
click at [410, 73] on icon at bounding box center [411, 76] width 4 height 7
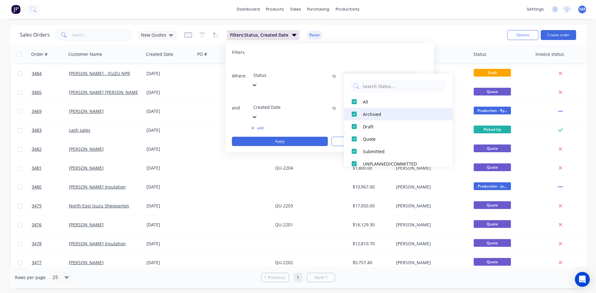
click at [353, 116] on div at bounding box center [354, 114] width 12 height 12
click at [353, 126] on div at bounding box center [354, 126] width 12 height 12
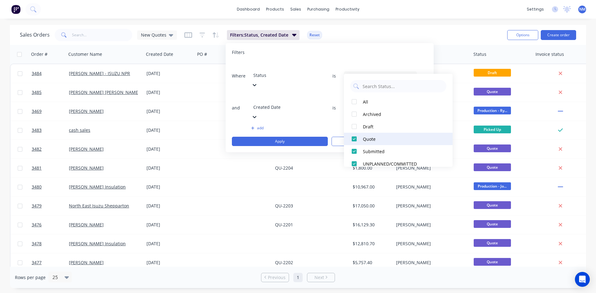
click at [355, 140] on div at bounding box center [354, 139] width 12 height 12
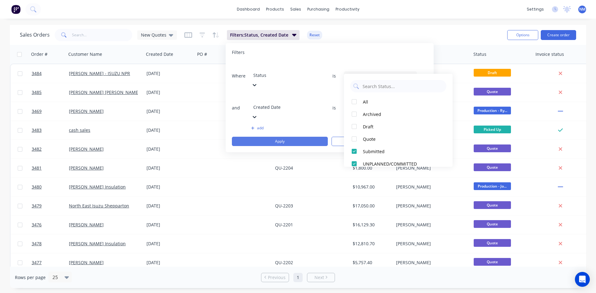
click at [271, 137] on button "Apply" at bounding box center [280, 141] width 96 height 9
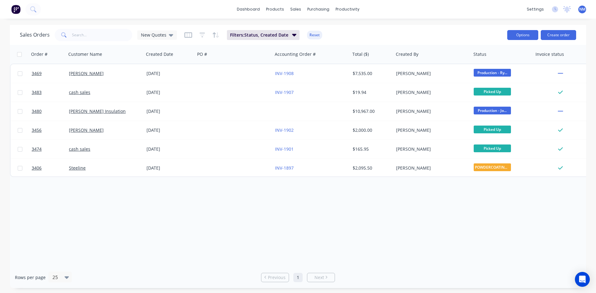
click at [528, 38] on button "Options" at bounding box center [522, 35] width 31 height 10
click at [494, 76] on div "Export" at bounding box center [503, 75] width 57 height 9
click at [167, 37] on div "New Quotes" at bounding box center [157, 35] width 32 height 6
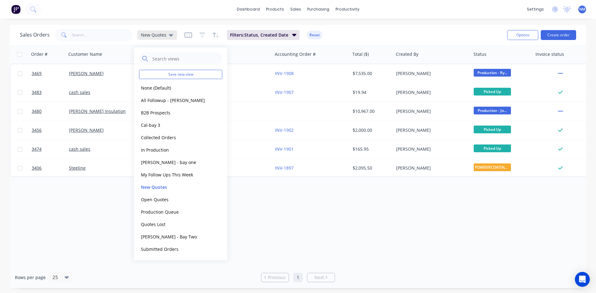
click at [167, 37] on div "New Quotes" at bounding box center [157, 35] width 32 height 6
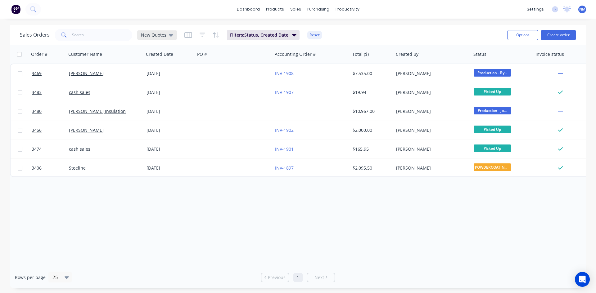
click at [167, 37] on div "New Quotes" at bounding box center [157, 35] width 32 height 6
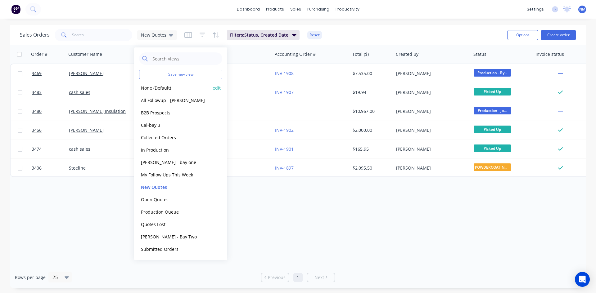
click at [151, 91] on button "None (Default)" at bounding box center [174, 87] width 71 height 7
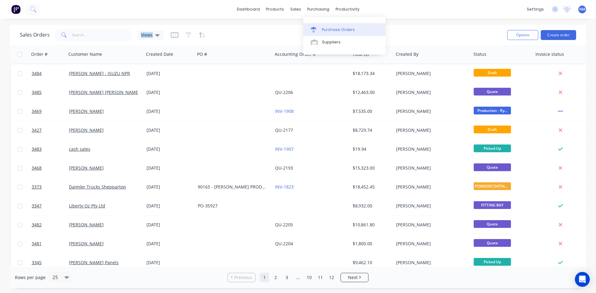
click at [341, 29] on div "Purchase Orders" at bounding box center [338, 30] width 33 height 6
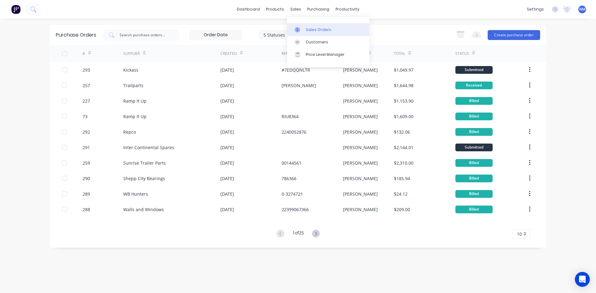
click at [304, 28] on link "Sales Orders" at bounding box center [328, 29] width 82 height 12
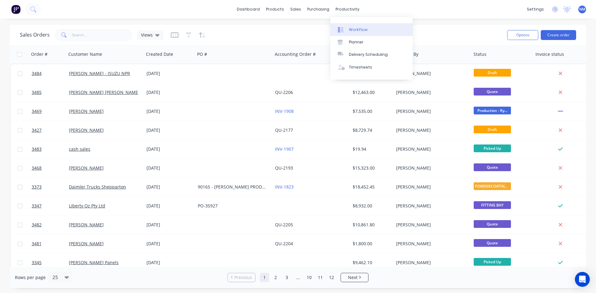
click at [358, 32] on div "Workflow" at bounding box center [358, 30] width 19 height 6
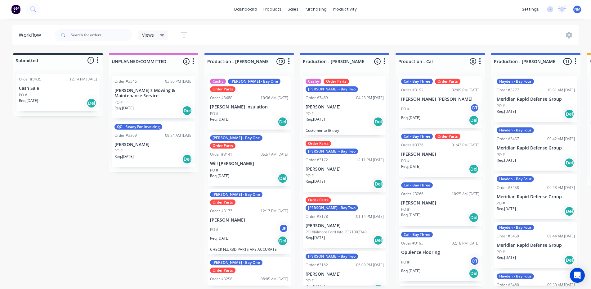
click at [142, 143] on div "QC - Ready For Invoicing Order #3309 09:54 AM [DATE] [PERSON_NAME] PO # Req. [D…" at bounding box center [153, 144] width 83 height 46
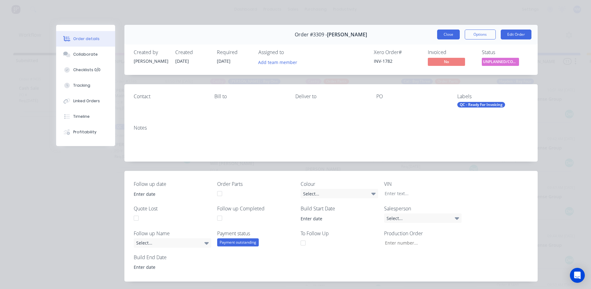
click at [445, 34] on button "Close" at bounding box center [448, 34] width 23 height 10
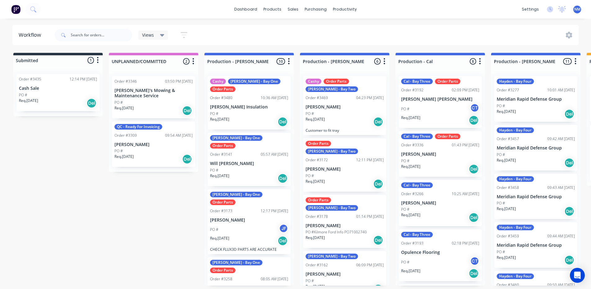
click at [157, 100] on div "PO #" at bounding box center [154, 103] width 78 height 6
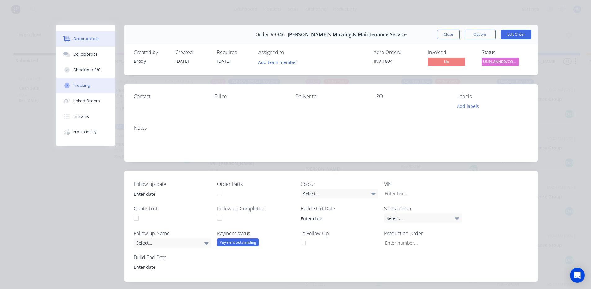
click at [94, 83] on button "Tracking" at bounding box center [85, 86] width 59 height 16
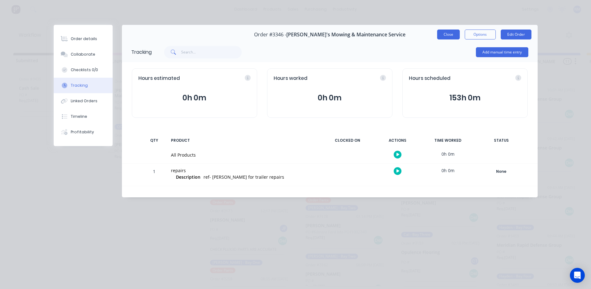
click at [448, 35] on button "Close" at bounding box center [448, 34] width 23 height 10
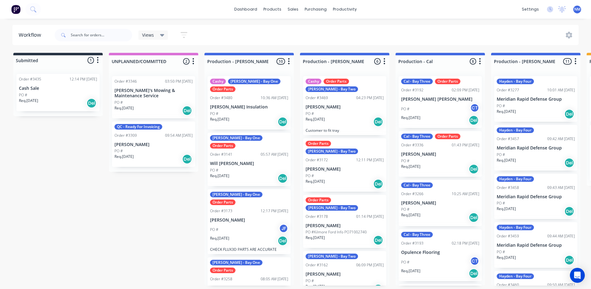
click at [57, 92] on div "PO #" at bounding box center [58, 95] width 78 height 6
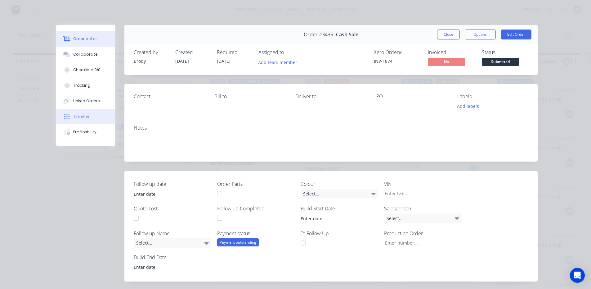
click at [88, 118] on button "Timeline" at bounding box center [85, 117] width 59 height 16
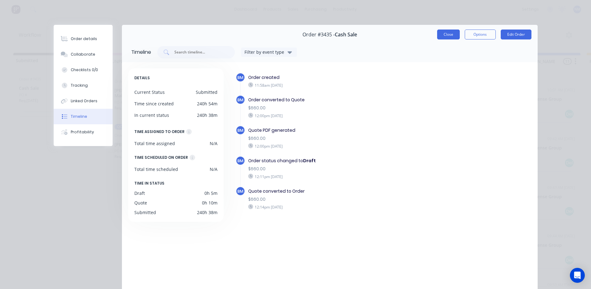
click at [442, 34] on button "Close" at bounding box center [448, 34] width 23 height 10
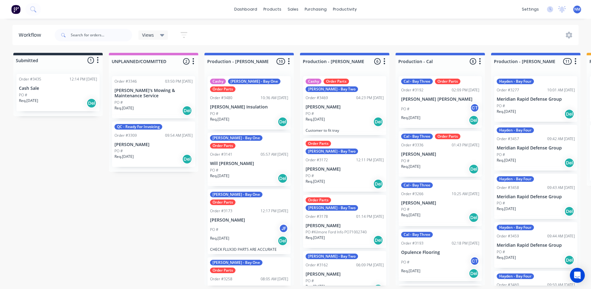
click at [245, 98] on div "Order #3480 10:36 AM [DATE]" at bounding box center [249, 98] width 78 height 6
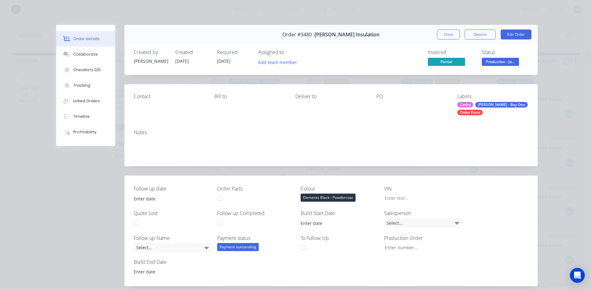
click at [446, 37] on button "Close" at bounding box center [448, 34] width 23 height 10
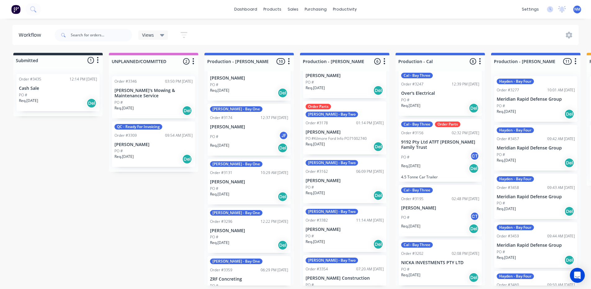
scroll to position [306, 0]
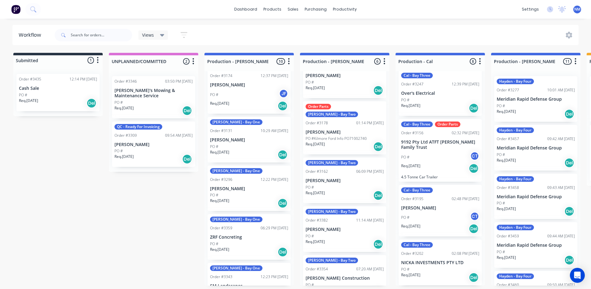
click at [252, 283] on p "SM Landscapes" at bounding box center [249, 285] width 78 height 5
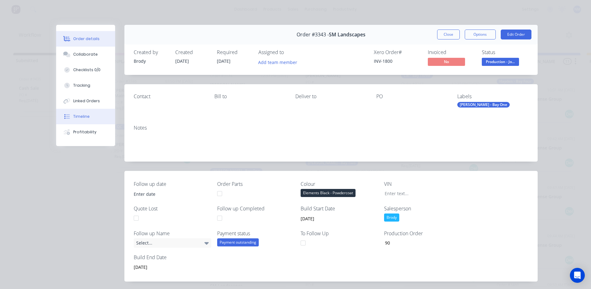
click at [90, 115] on button "Timeline" at bounding box center [85, 117] width 59 height 16
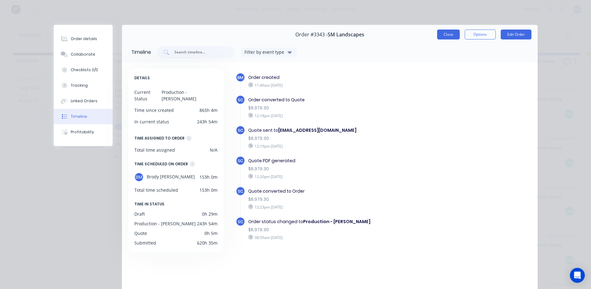
click at [439, 36] on button "Close" at bounding box center [448, 34] width 23 height 10
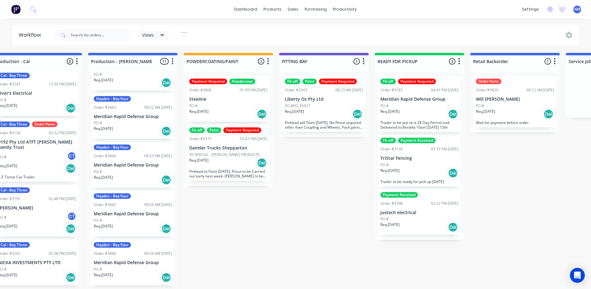
scroll to position [1, 462]
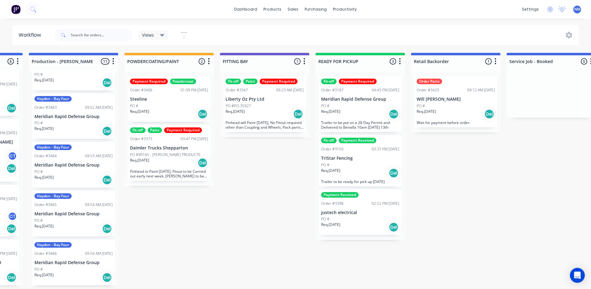
click at [463, 106] on div "PO #" at bounding box center [456, 106] width 78 height 6
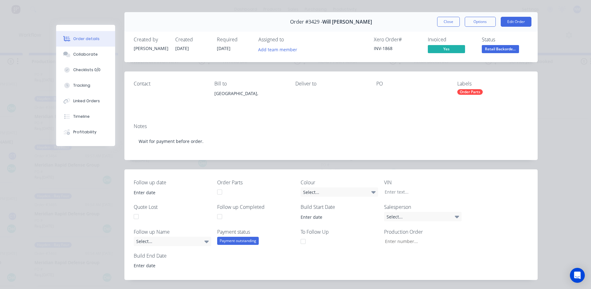
scroll to position [0, 0]
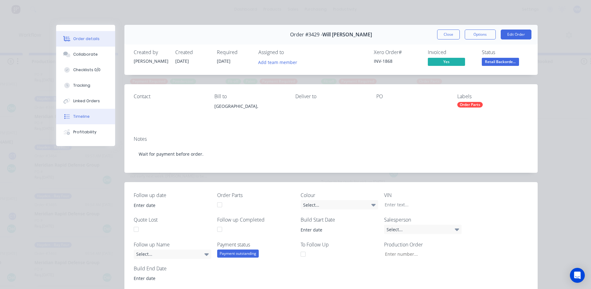
click at [75, 116] on div "Timeline" at bounding box center [81, 117] width 16 height 6
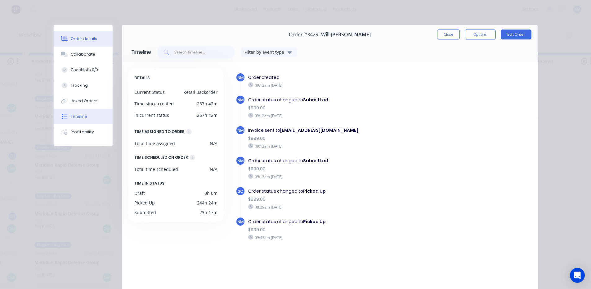
click at [85, 41] on div "Order details" at bounding box center [84, 39] width 26 height 6
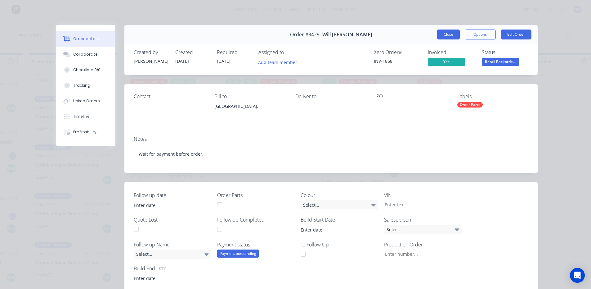
click at [448, 34] on button "Close" at bounding box center [448, 34] width 23 height 10
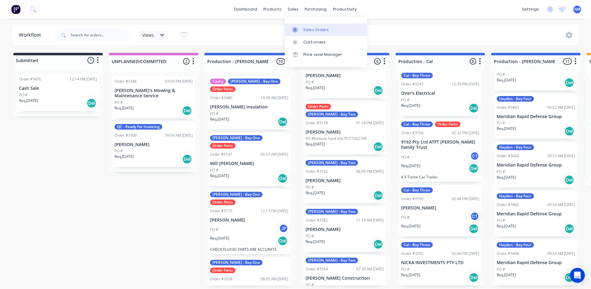
click at [301, 31] on div at bounding box center [296, 30] width 9 height 6
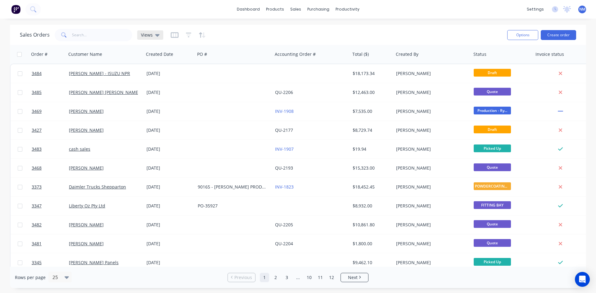
click at [147, 35] on span "Views" at bounding box center [147, 35] width 12 height 7
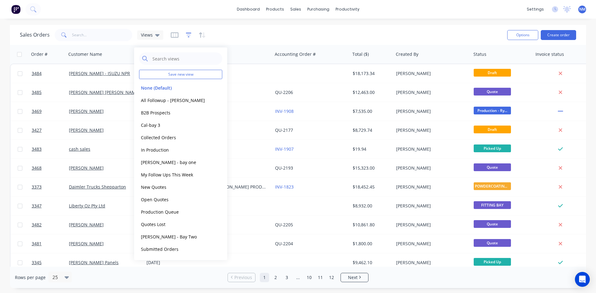
click at [190, 32] on icon "button" at bounding box center [189, 35] width 6 height 6
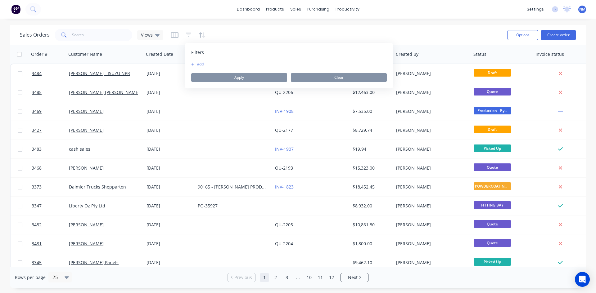
click at [200, 62] on button "add" at bounding box center [199, 64] width 16 height 5
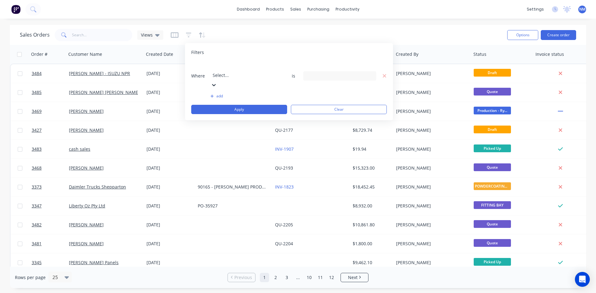
click at [227, 68] on div at bounding box center [257, 67] width 89 height 8
click at [350, 73] on div "16 Status selected" at bounding box center [335, 76] width 56 height 7
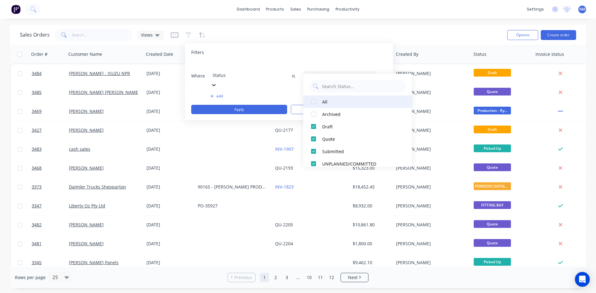
click at [313, 102] on div at bounding box center [313, 102] width 12 height 12
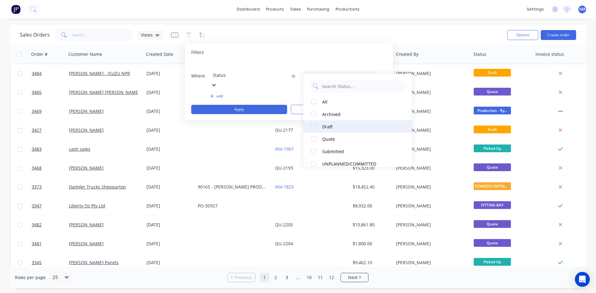
click at [313, 126] on div at bounding box center [313, 126] width 12 height 12
click at [224, 105] on button "Apply" at bounding box center [239, 109] width 96 height 9
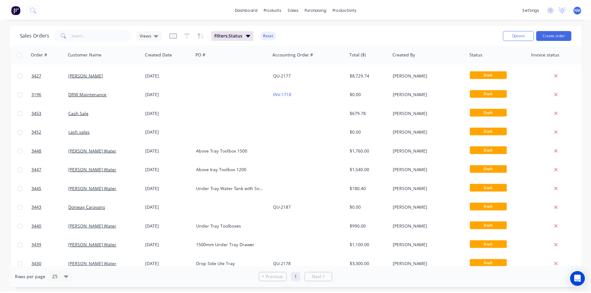
scroll to position [0, 0]
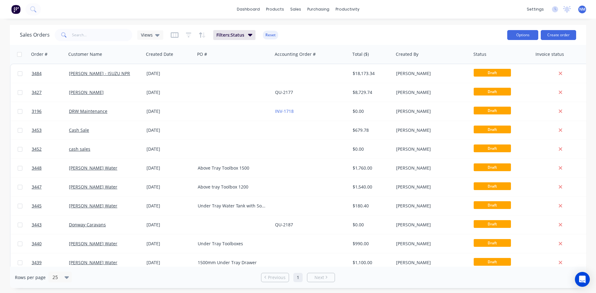
click at [515, 33] on button "Options" at bounding box center [522, 35] width 31 height 10
click at [504, 78] on div "Export" at bounding box center [503, 75] width 57 height 9
drag, startPoint x: 97, startPoint y: 36, endPoint x: 73, endPoint y: 34, distance: 23.4
click at [97, 36] on input "text" at bounding box center [102, 35] width 61 height 12
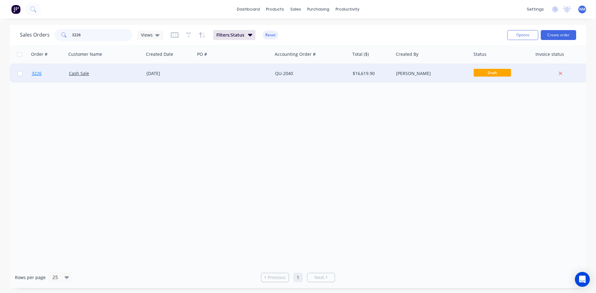
type input "3226"
click at [35, 75] on span "3226" at bounding box center [37, 73] width 10 height 6
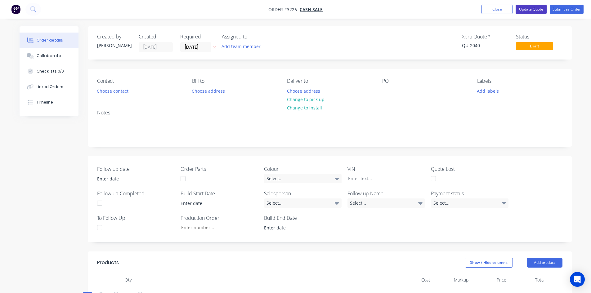
click at [535, 10] on button "Update Quote" at bounding box center [531, 9] width 31 height 9
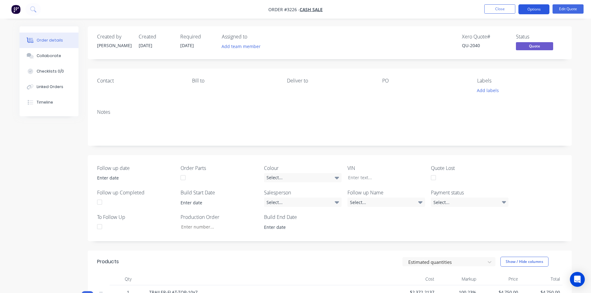
click at [538, 7] on button "Options" at bounding box center [534, 9] width 31 height 10
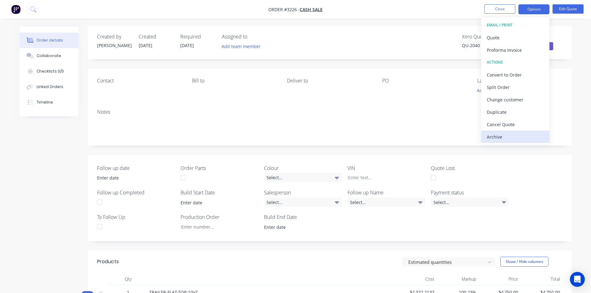
click at [514, 132] on button "Archive" at bounding box center [515, 137] width 68 height 12
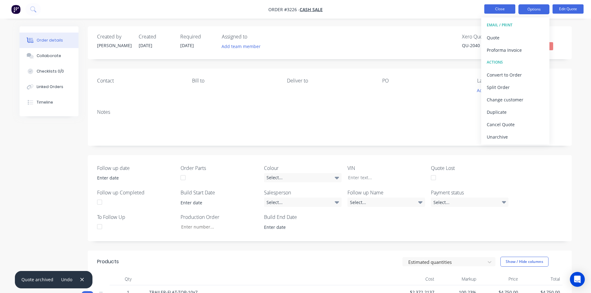
click at [496, 11] on button "Close" at bounding box center [499, 8] width 31 height 9
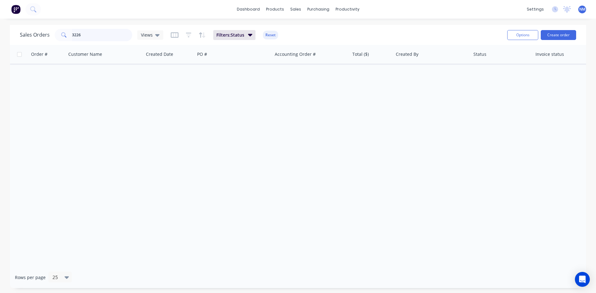
drag, startPoint x: 90, startPoint y: 35, endPoint x: 89, endPoint y: 32, distance: 3.8
click at [90, 34] on input "3226" at bounding box center [102, 35] width 61 height 12
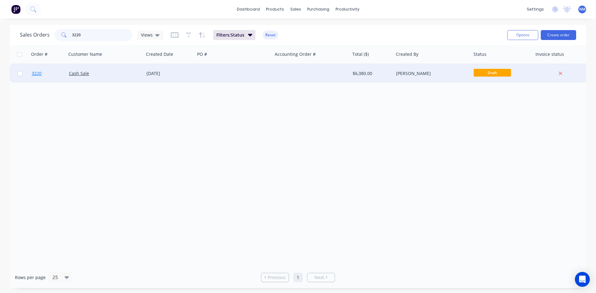
type input "3220"
click at [42, 73] on span "3220" at bounding box center [37, 73] width 10 height 6
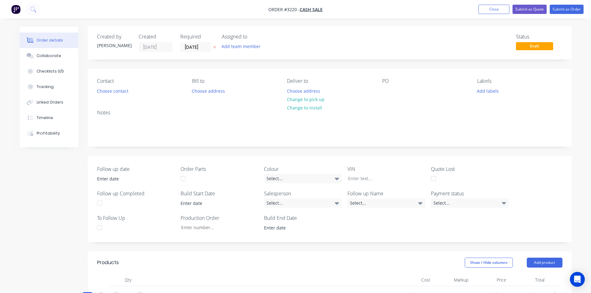
type input "100.86"
type input "$2,700.00"
type input "101.06"
type input "$2,850.00"
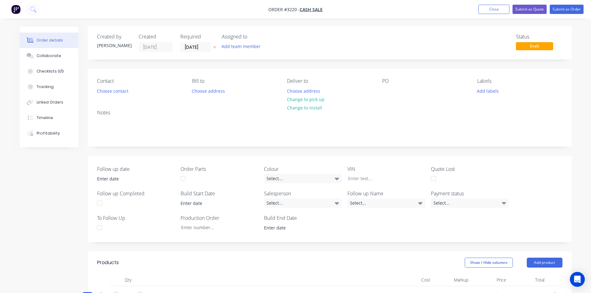
type input "100.46"
type input "$3,100.00"
click at [530, 9] on button "Submit as Quote" at bounding box center [530, 9] width 34 height 9
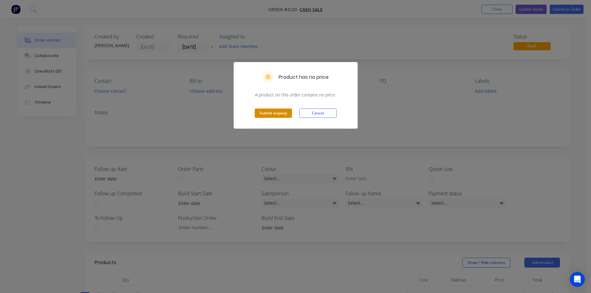
click at [277, 115] on button "Submit anyway" at bounding box center [273, 113] width 37 height 9
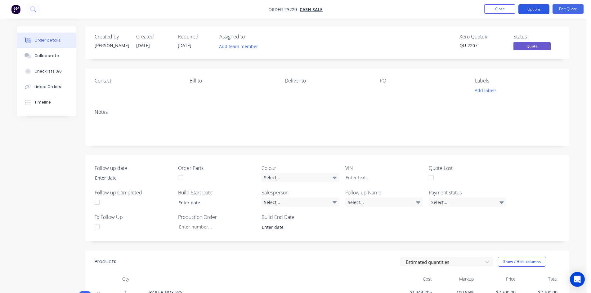
click at [533, 11] on button "Options" at bounding box center [534, 9] width 31 height 10
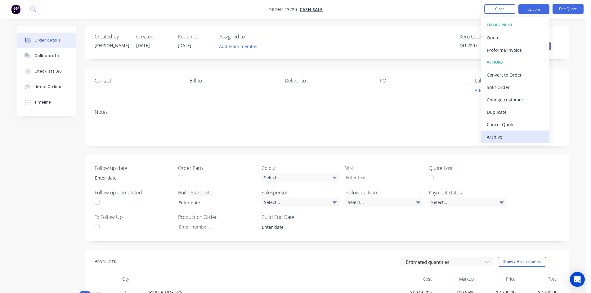
click at [508, 133] on div "Archive" at bounding box center [515, 137] width 57 height 9
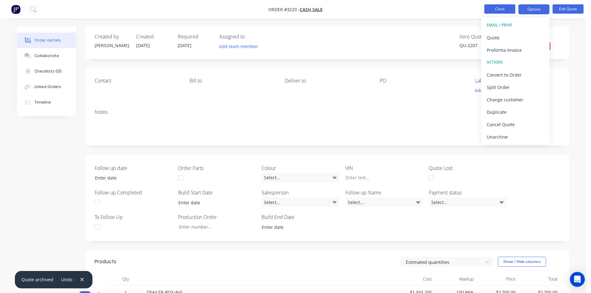
click at [496, 10] on button "Close" at bounding box center [499, 8] width 31 height 9
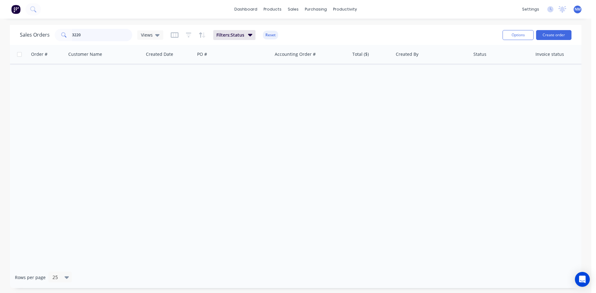
drag, startPoint x: 115, startPoint y: 37, endPoint x: 2, endPoint y: 33, distance: 113.7
click at [0, 37] on div "Sales Orders 3220 Views Filters: Status Reset Options Create order Order # Cust…" at bounding box center [295, 156] width 591 height 263
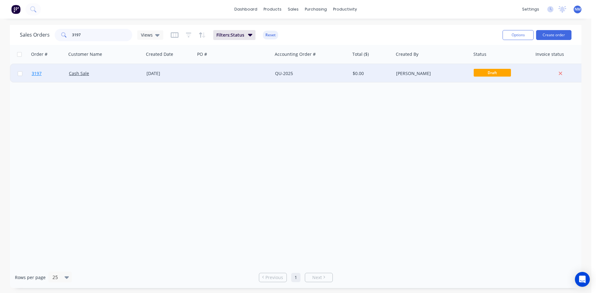
type input "3197"
click at [37, 71] on span "3197" at bounding box center [37, 73] width 10 height 6
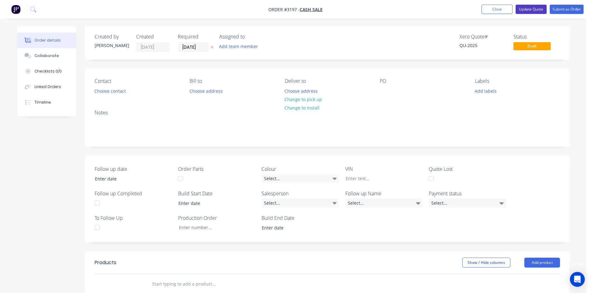
click at [525, 11] on button "Update Quote" at bounding box center [531, 9] width 31 height 9
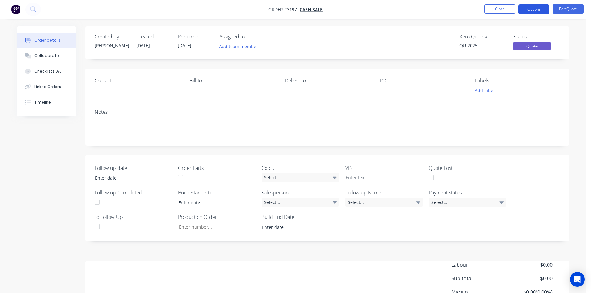
click at [528, 11] on button "Options" at bounding box center [534, 9] width 31 height 10
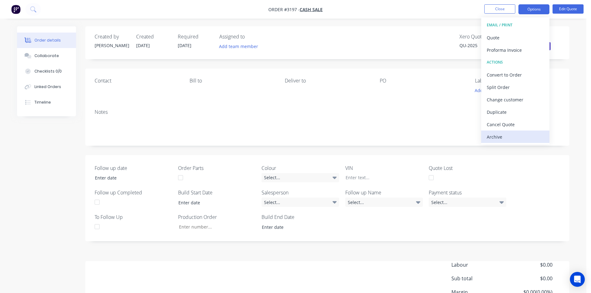
click at [500, 140] on div "Archive" at bounding box center [515, 137] width 57 height 9
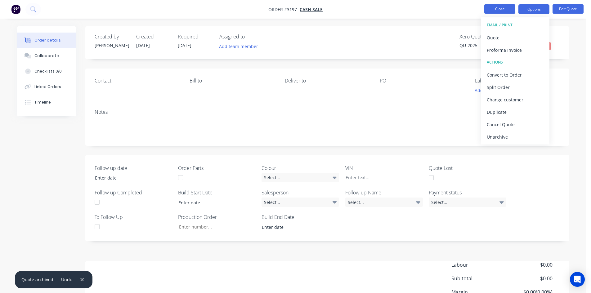
click at [502, 7] on button "Close" at bounding box center [499, 8] width 31 height 9
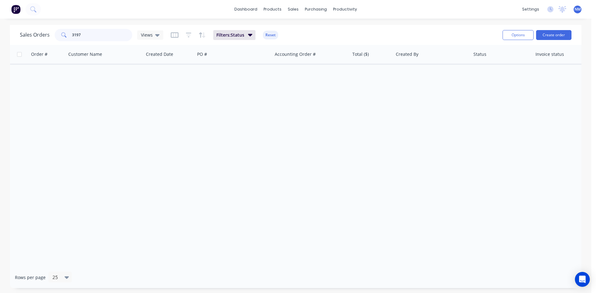
drag, startPoint x: 98, startPoint y: 38, endPoint x: 0, endPoint y: 34, distance: 97.8
click at [0, 34] on div "Sales Orders 3197 Views Filters: Status Reset Options Create order Order # Cust…" at bounding box center [295, 156] width 591 height 263
type input "3452"
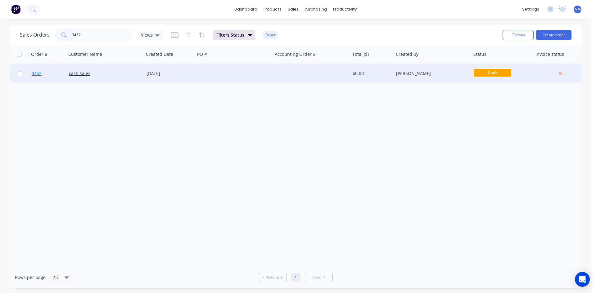
click at [37, 74] on span "3452" at bounding box center [37, 73] width 10 height 6
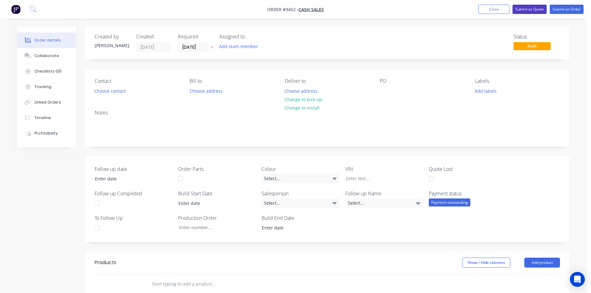
click at [533, 10] on button "Submit as Quote" at bounding box center [530, 9] width 34 height 9
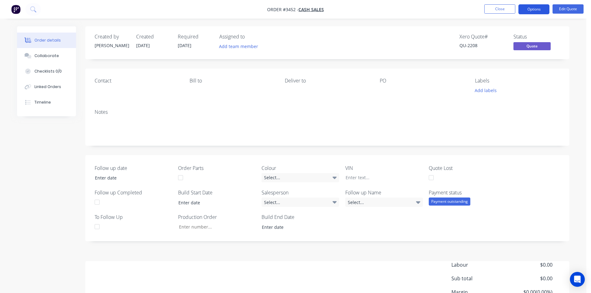
click at [529, 8] on button "Options" at bounding box center [534, 9] width 31 height 10
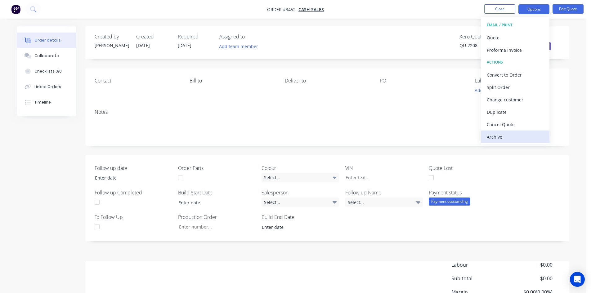
click at [499, 137] on div "Archive" at bounding box center [515, 137] width 57 height 9
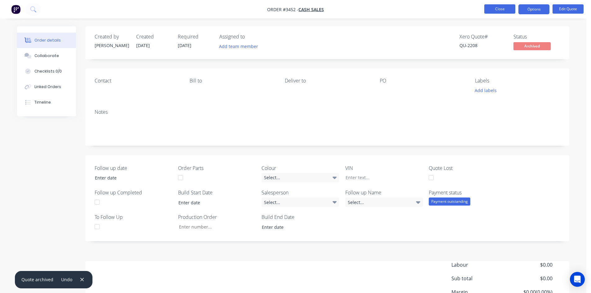
click at [507, 11] on button "Close" at bounding box center [499, 8] width 31 height 9
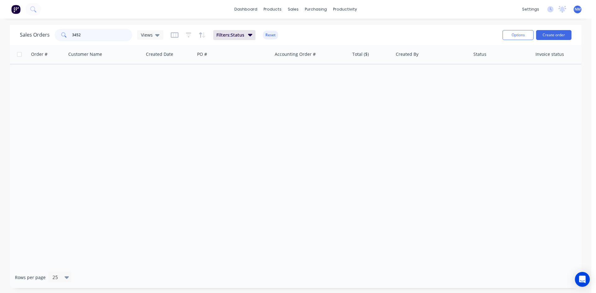
drag, startPoint x: 83, startPoint y: 32, endPoint x: 0, endPoint y: 31, distance: 83.5
click at [8, 33] on div "Sales Orders 3452 Views Filters: Status Reset Options Create order Order # Cust…" at bounding box center [295, 156] width 591 height 263
type input "3409"
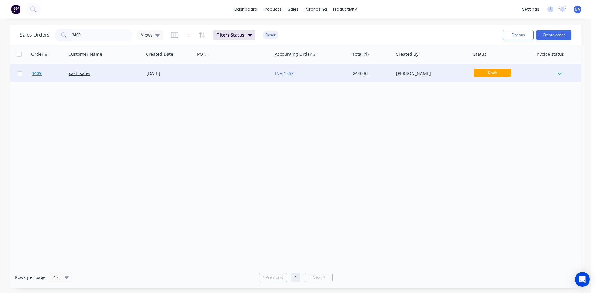
click at [39, 74] on span "3409" at bounding box center [37, 73] width 10 height 6
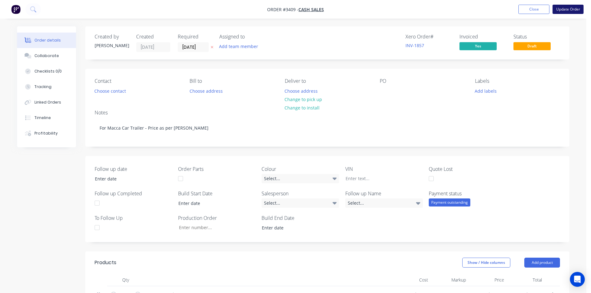
click at [567, 8] on button "Update Order" at bounding box center [568, 9] width 31 height 9
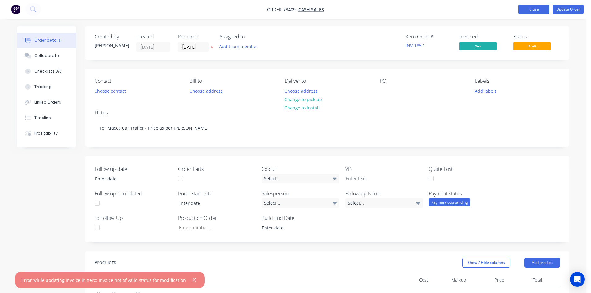
click at [534, 11] on button "Close" at bounding box center [534, 9] width 31 height 9
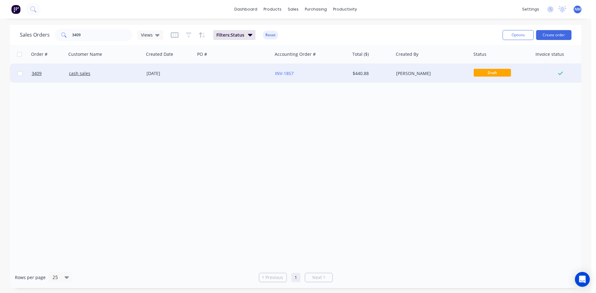
click at [22, 74] on input "checkbox" at bounding box center [20, 73] width 5 height 5
checkbox input "true"
click at [529, 36] on button "Options" at bounding box center [517, 35] width 31 height 10
click at [489, 65] on div "Archive" at bounding box center [499, 63] width 57 height 9
checkbox input "false"
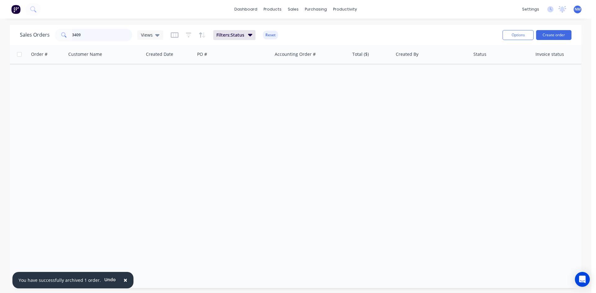
drag, startPoint x: 99, startPoint y: 38, endPoint x: 0, endPoint y: 39, distance: 99.0
click at [0, 39] on div "Sales Orders 3409 Views Filters: Status Reset Options Create order Order # Cust…" at bounding box center [295, 156] width 591 height 263
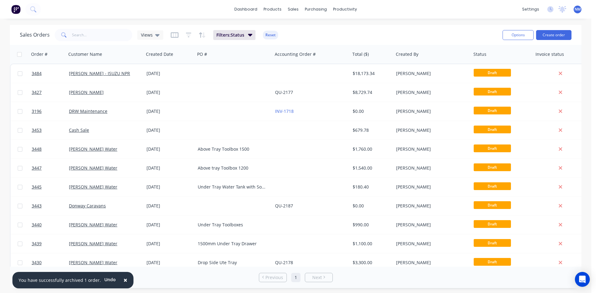
click at [228, 151] on div "Above Tray Toolbox 1500" at bounding box center [232, 149] width 69 height 6
